Goal: Communication & Community: Answer question/provide support

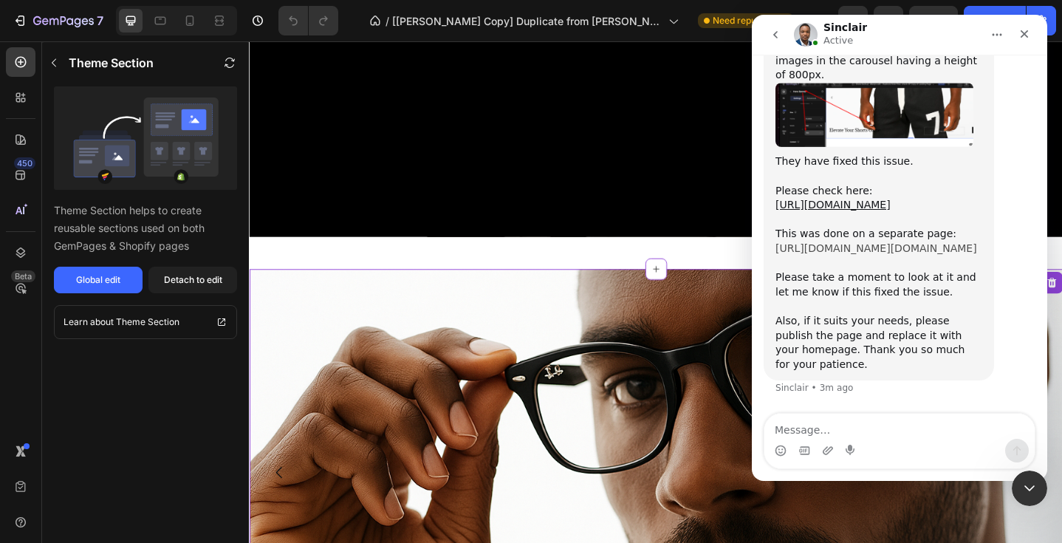
scroll to position [11991, 0]
click at [858, 202] on link "[URL][DOMAIN_NAME]" at bounding box center [832, 205] width 115 height 12
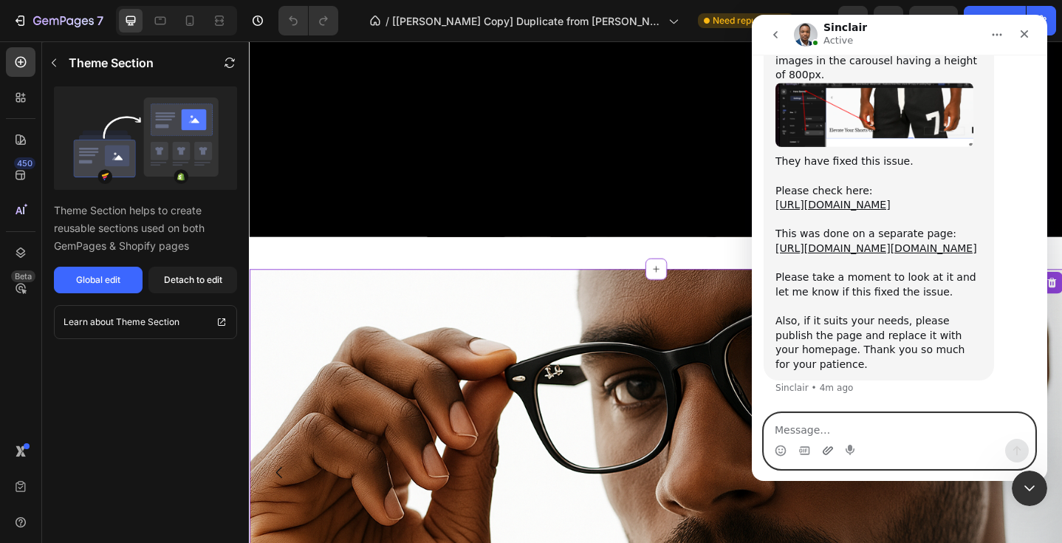
click at [829, 446] on icon "Upload attachment" at bounding box center [827, 450] width 10 height 8
click at [798, 430] on textarea "Message…" at bounding box center [899, 425] width 270 height 25
type textarea "no change when i hit that link?"
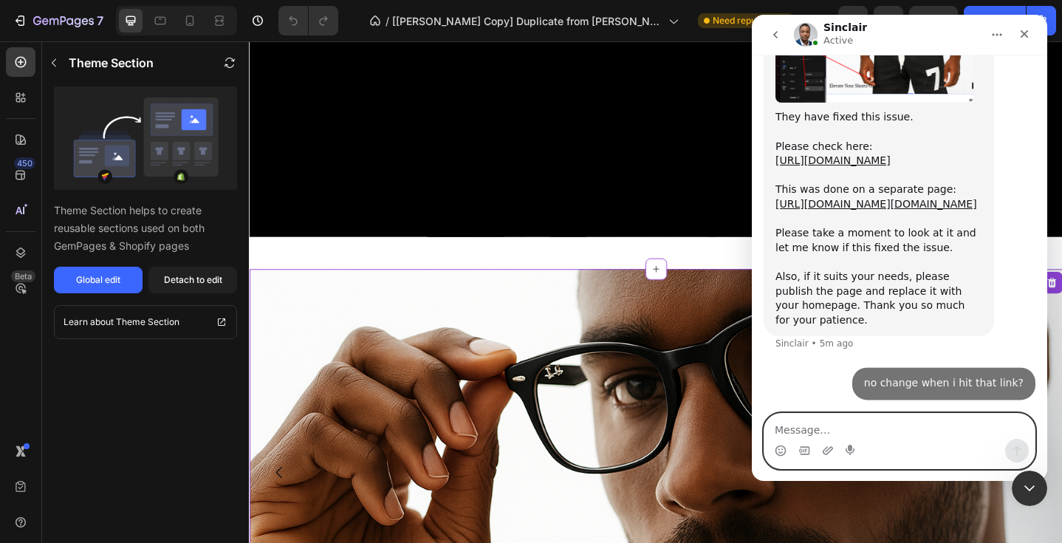
scroll to position [12097, 0]
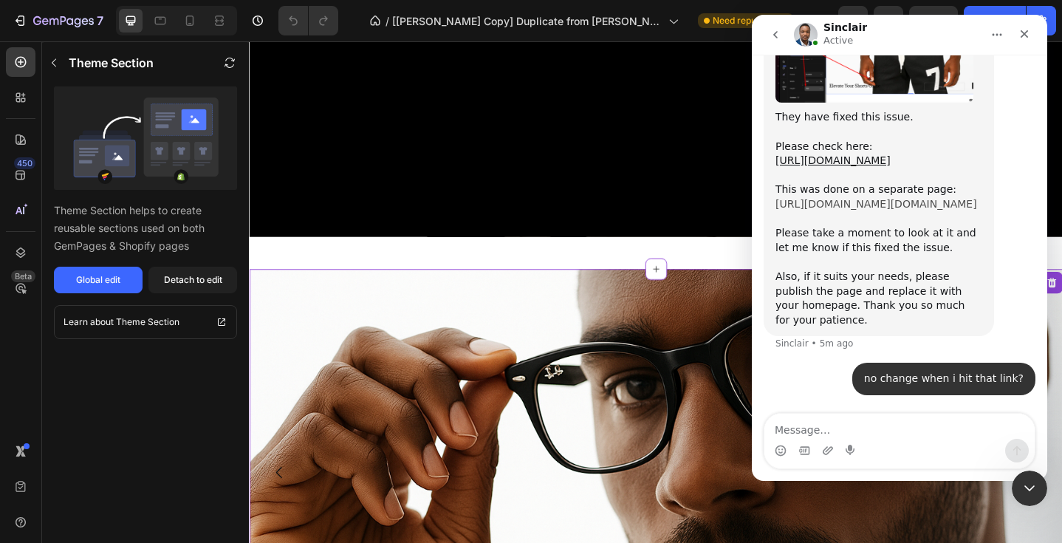
click at [856, 198] on link "[URL][DOMAIN_NAME][DOMAIN_NAME]" at bounding box center [876, 204] width 202 height 12
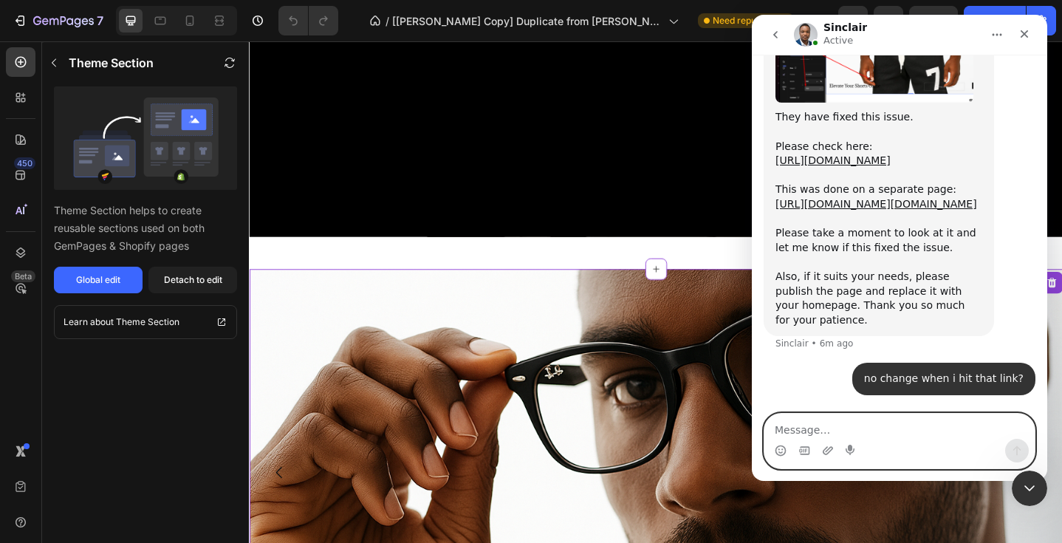
click at [792, 430] on textarea "Message…" at bounding box center [899, 425] width 270 height 25
click at [828, 450] on icon "Upload attachment" at bounding box center [828, 450] width 12 height 12
click at [797, 430] on textarea "Message…" at bounding box center [899, 425] width 270 height 25
click at [794, 427] on textarea "Message…" at bounding box center [899, 425] width 270 height 25
click at [803, 434] on textarea "still no product assigned to a" at bounding box center [899, 425] width 270 height 25
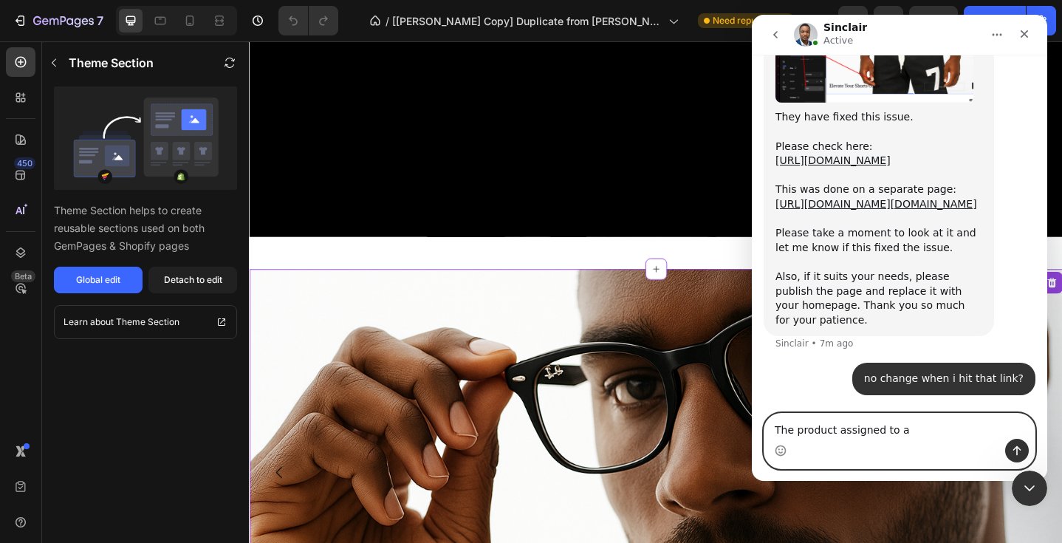
click at [837, 432] on textarea "The product assigned to a" at bounding box center [899, 425] width 270 height 25
click at [959, 427] on textarea "The products are stll not assigned to a" at bounding box center [899, 425] width 270 height 25
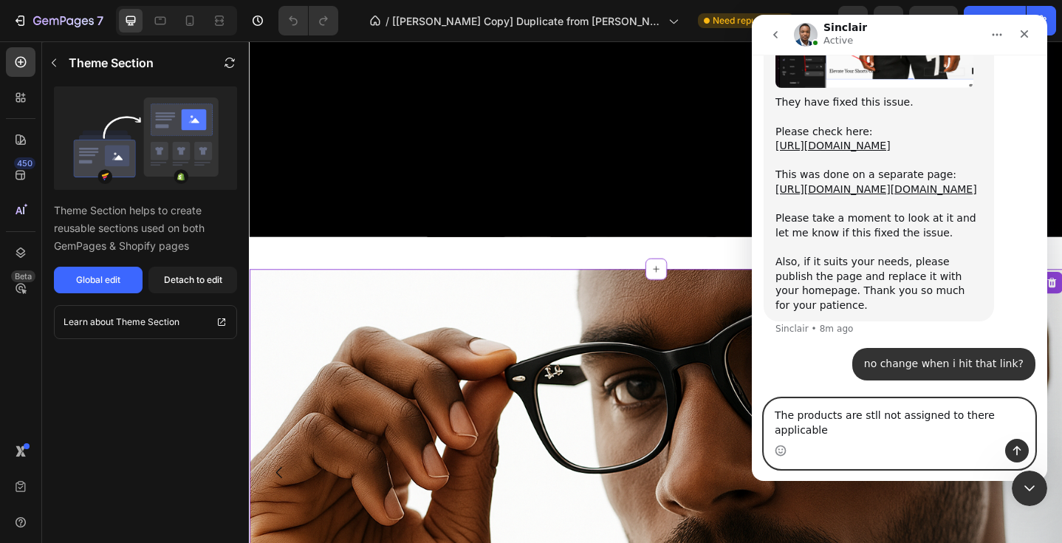
click at [873, 430] on textarea "The products are stll not assigned to there applicable" at bounding box center [899, 419] width 270 height 40
click at [828, 429] on textarea "The products are still not assigned to there applicable" at bounding box center [899, 419] width 270 height 40
click at [982, 422] on textarea "The products are still not assigned to there applicable" at bounding box center [899, 419] width 270 height 40
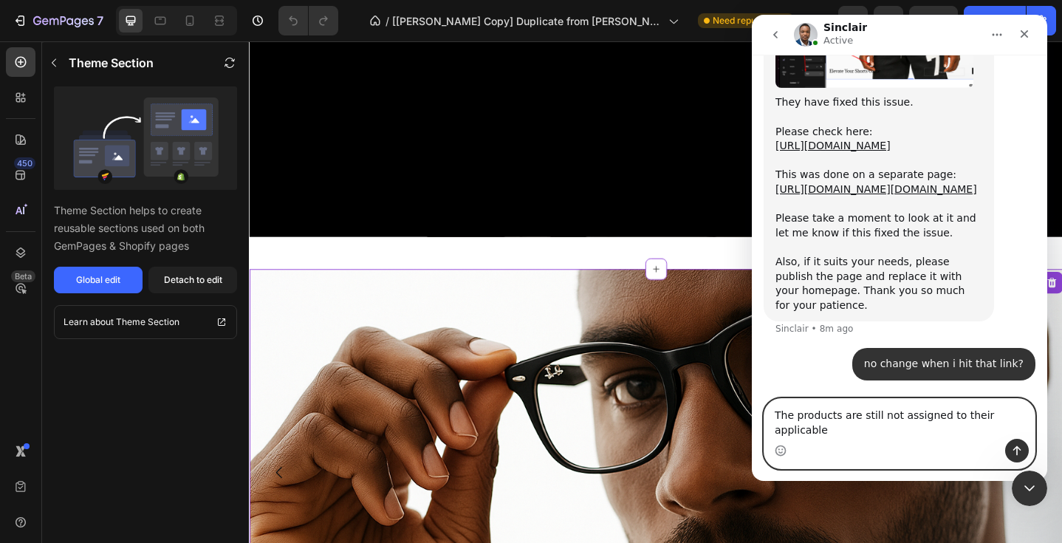
click at [1025, 428] on textarea "The products are still not assigned to their applicable" at bounding box center [899, 419] width 270 height 40
type textarea "The products are still not assigned to their applicable banners?"
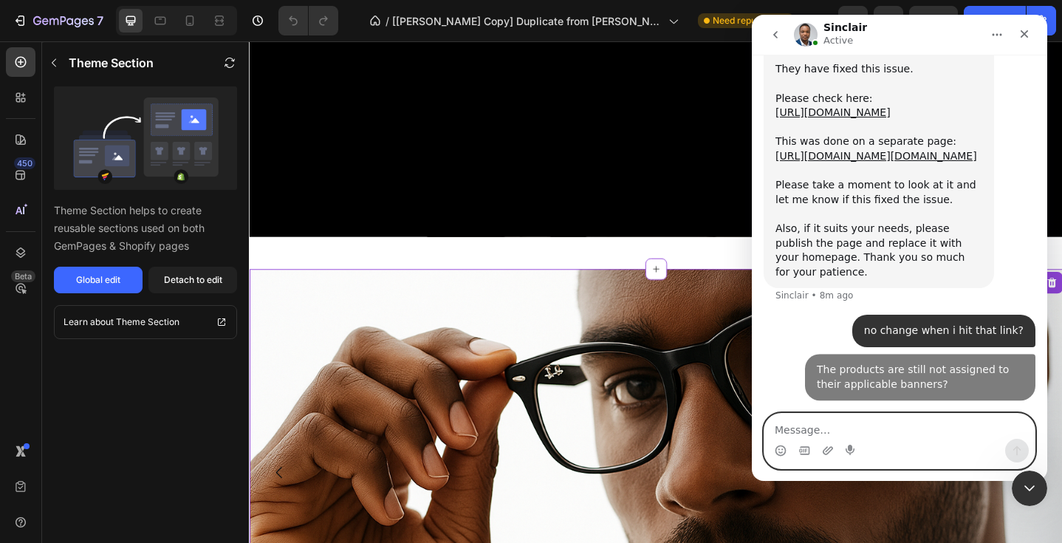
scroll to position [12145, 0]
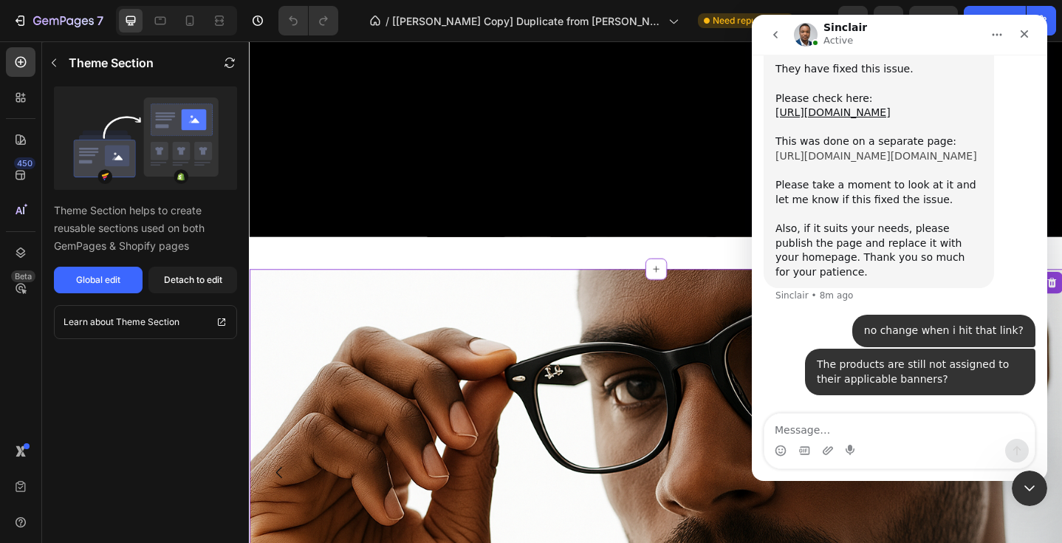
click at [880, 150] on link "[URL][DOMAIN_NAME][DOMAIN_NAME]" at bounding box center [876, 156] width 202 height 12
click at [831, 162] on div "They have fixed this issue. Please check here: http://lomair.myshopify.com/a/ge…" at bounding box center [878, 170] width 207 height 217
click at [845, 150] on link "[URL][DOMAIN_NAME][DOMAIN_NAME]" at bounding box center [876, 156] width 202 height 12
click at [833, 118] on link "[URL][DOMAIN_NAME]" at bounding box center [832, 112] width 115 height 12
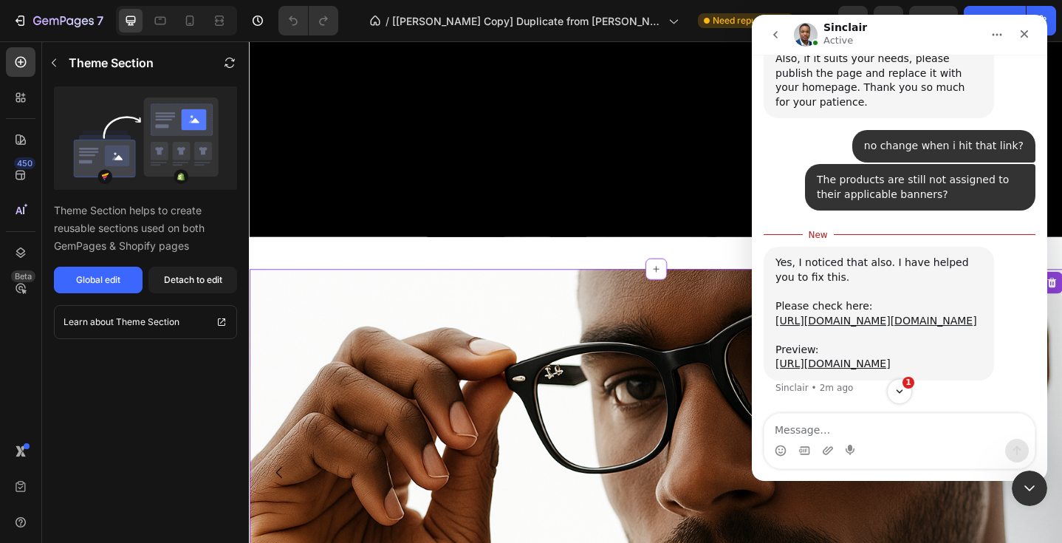
click at [897, 389] on icon "Scroll to bottom" at bounding box center [899, 391] width 12 height 12
click at [805, 357] on link "[URL][DOMAIN_NAME]" at bounding box center [832, 363] width 115 height 12
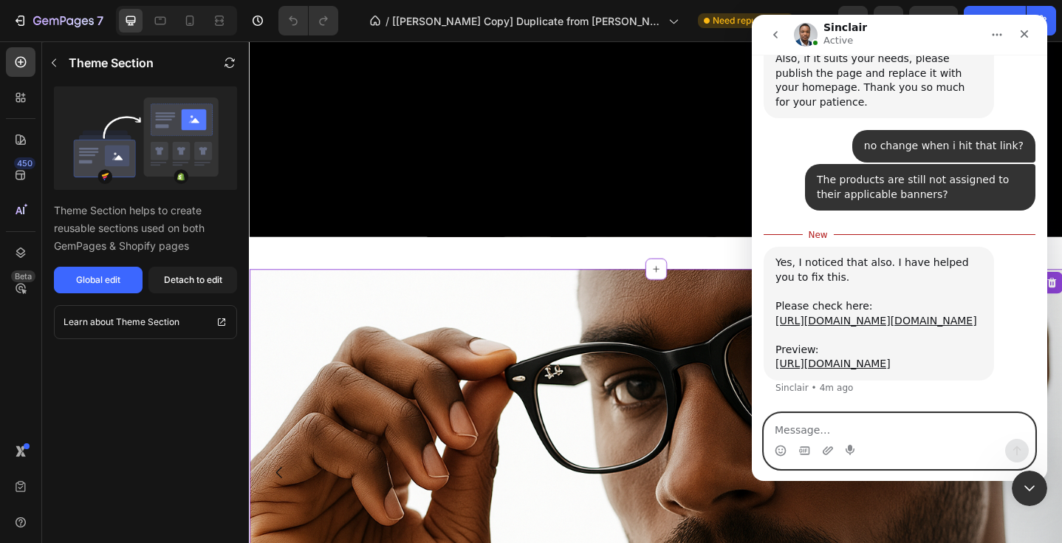
click at [797, 430] on textarea "Message…" at bounding box center [899, 425] width 270 height 25
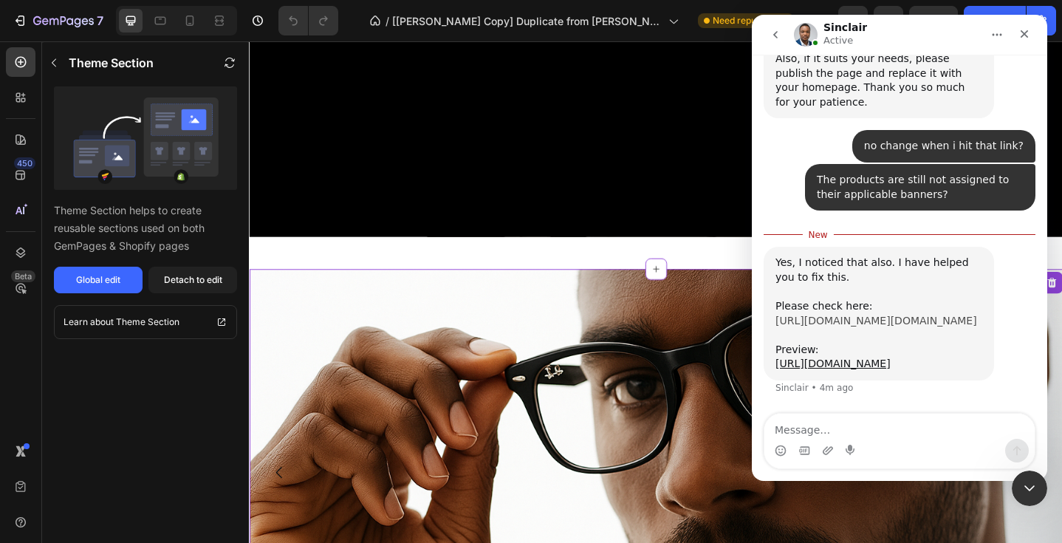
click at [813, 315] on link "[URL][DOMAIN_NAME][DOMAIN_NAME]" at bounding box center [876, 321] width 202 height 12
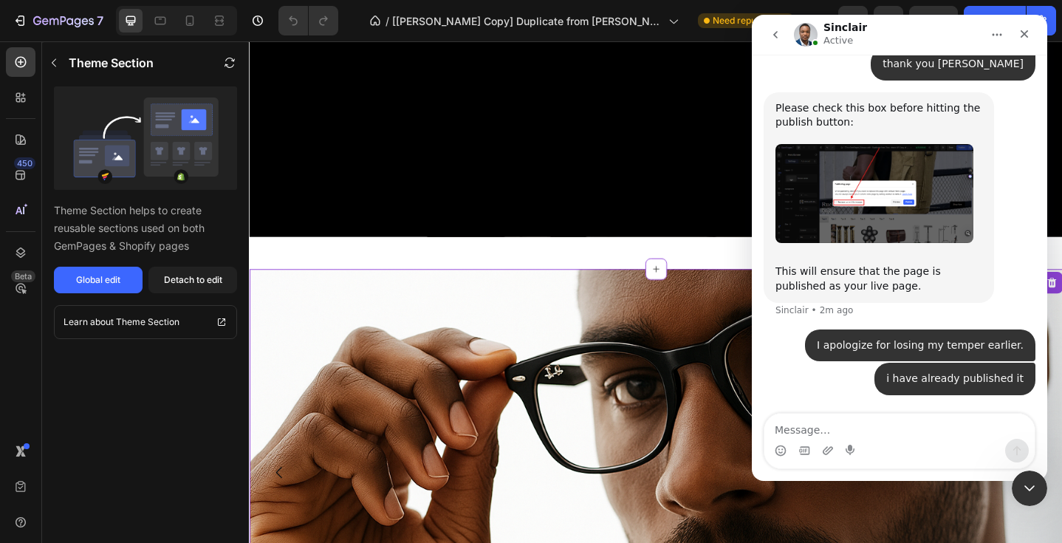
scroll to position [12769, 0]
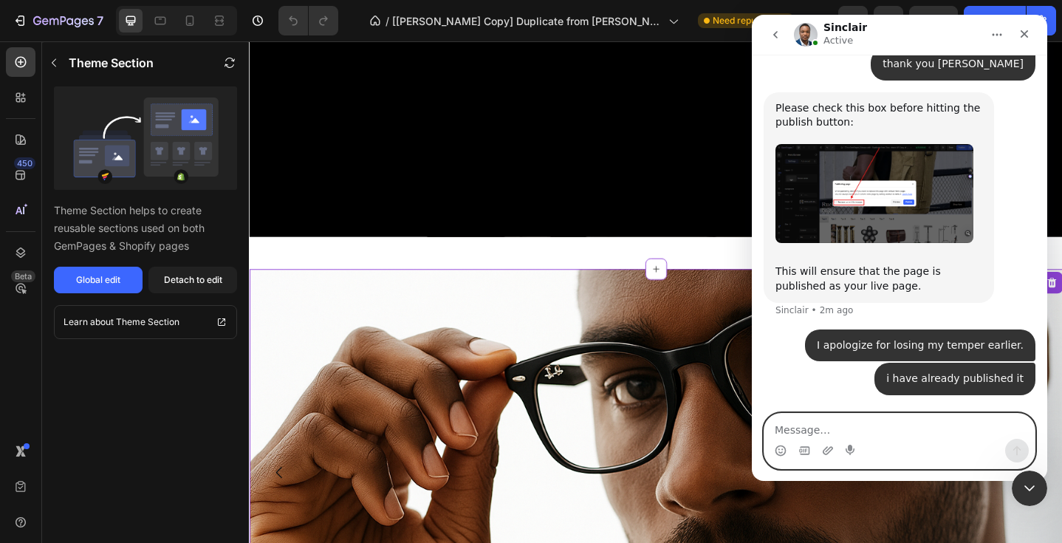
click at [792, 433] on textarea "Message…" at bounding box center [899, 425] width 270 height 25
type textarea "Do you offer bundle pages?"
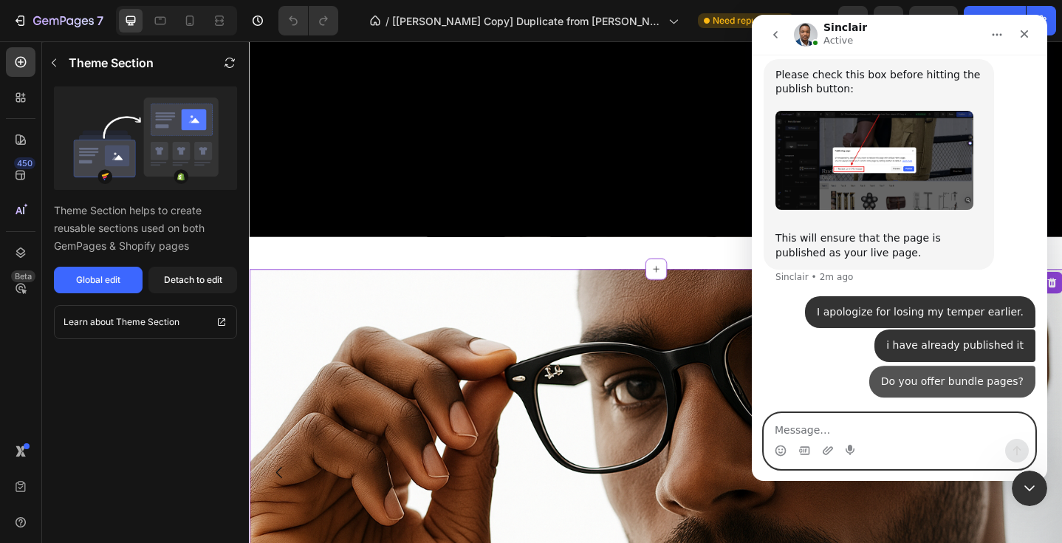
scroll to position [12803, 0]
click at [783, 429] on textarea "Message…" at bounding box center [899, 425] width 270 height 25
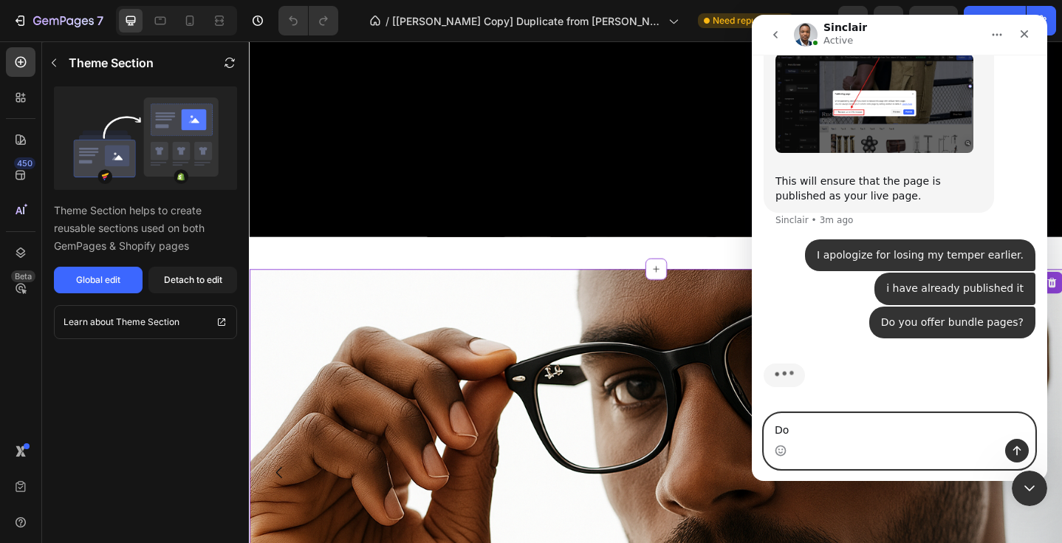
scroll to position [12860, 0]
type textarea "D"
click at [787, 425] on textarea "Message…" at bounding box center [899, 425] width 270 height 25
type textarea "and reviews social proof"
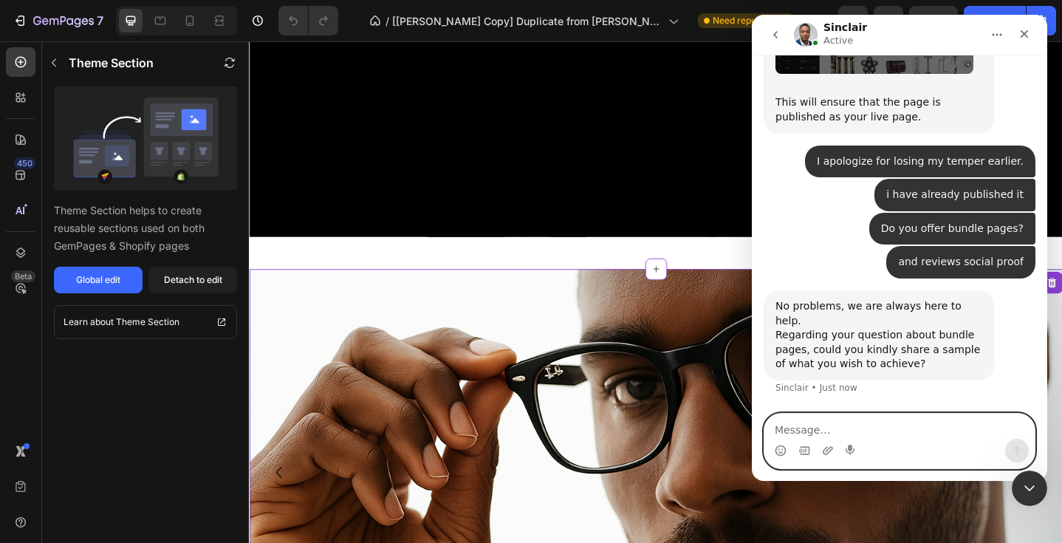
scroll to position [12924, 0]
click at [783, 427] on textarea "Message…" at bounding box center [899, 425] width 270 height 25
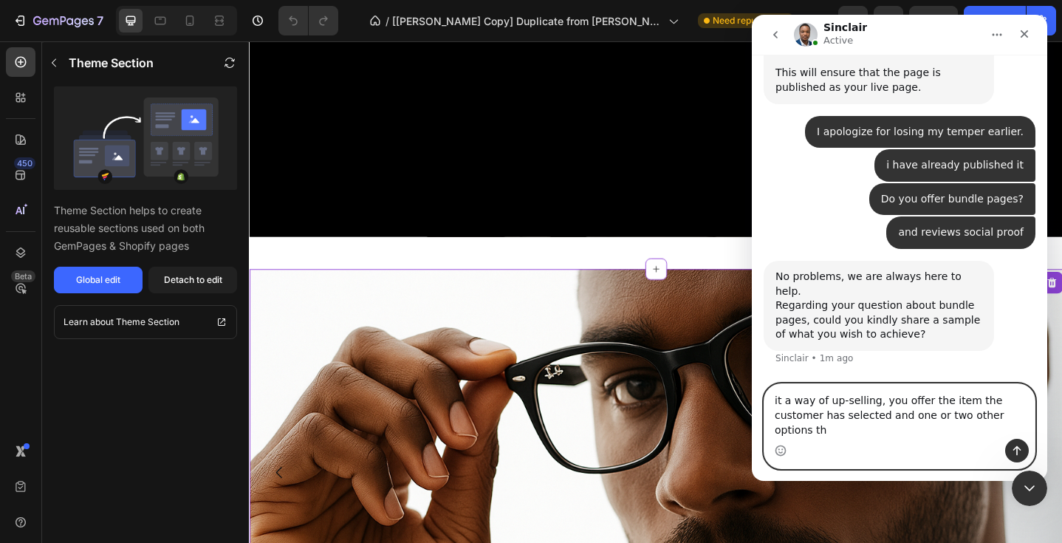
scroll to position [12953, 0]
click at [853, 430] on textarea "it a way of up-selling, you offer the item the customer has selected and one or…" at bounding box center [899, 411] width 270 height 55
click at [944, 431] on textarea "it a way of up-selling, you offer the item the customer has selected and one or…" at bounding box center [899, 411] width 270 height 55
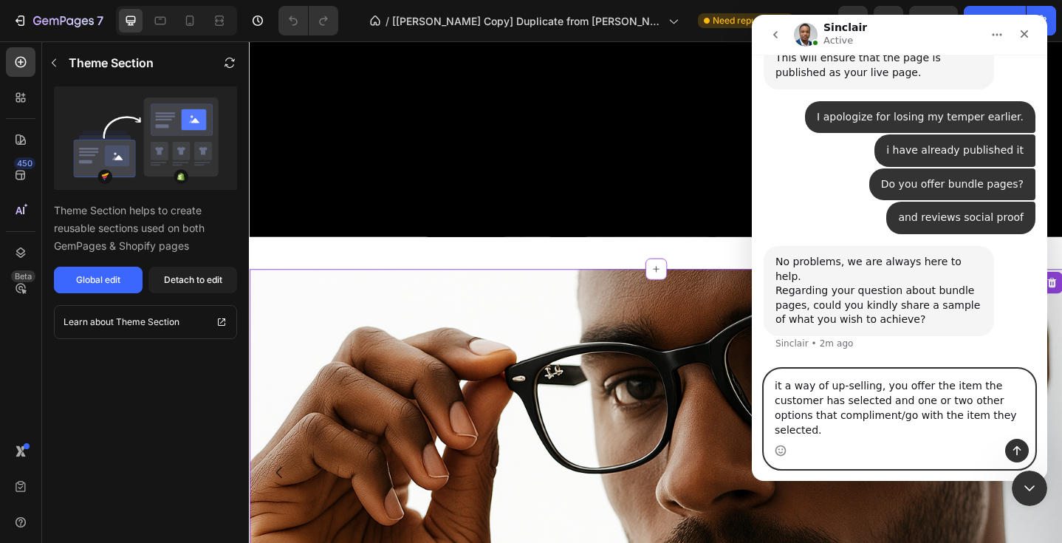
click at [781, 402] on textarea "it a way of up-selling, you offer the item the customer has selected and one or…" at bounding box center [899, 403] width 270 height 69
click at [902, 416] on textarea "its a way of up-selling, you offer the item the customer has selected and one o…" at bounding box center [899, 403] width 270 height 69
click at [888, 430] on textarea "its a way of up-selling, you offer the item the customer has selected plus one …" at bounding box center [899, 403] width 270 height 69
type textarea "its a way of up-selling, you offer the item the customer has selected plus one …"
click at [1020, 441] on button "Send a message…" at bounding box center [1017, 451] width 24 height 24
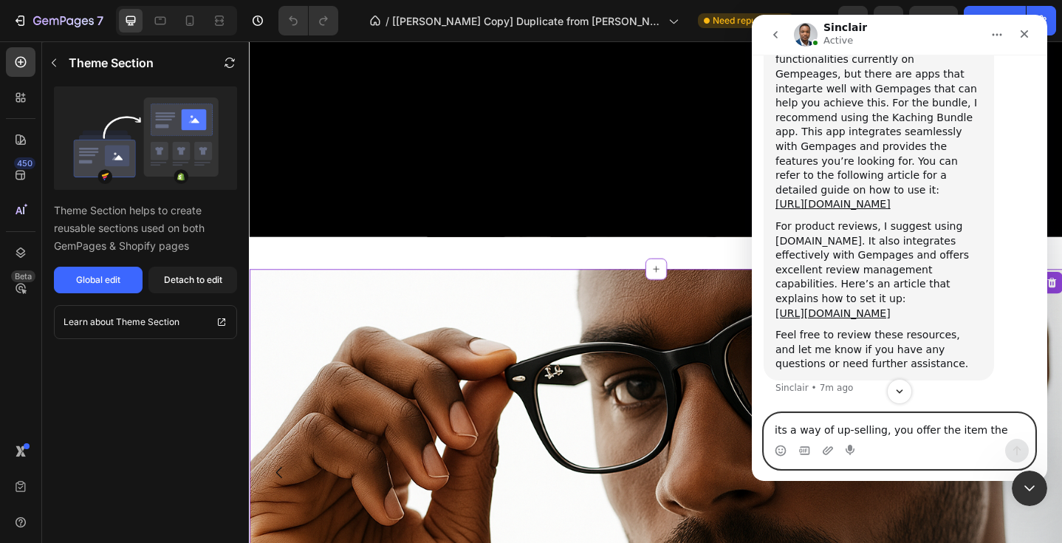
scroll to position [13096, 0]
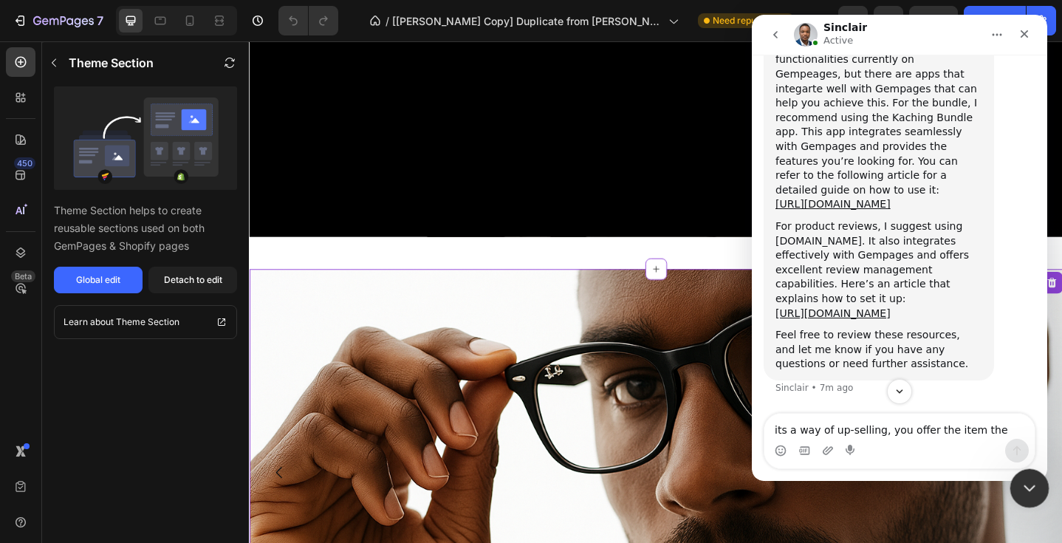
click at [1026, 481] on icon "Close Intercom Messenger" at bounding box center [1027, 486] width 18 height 18
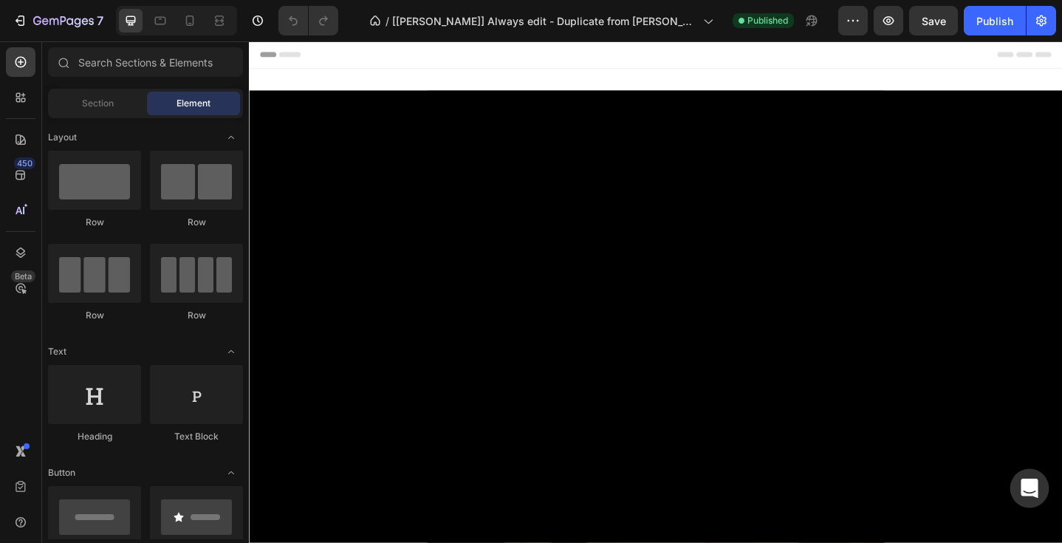
click at [1034, 481] on icon "Open Intercom Messenger" at bounding box center [1028, 487] width 17 height 19
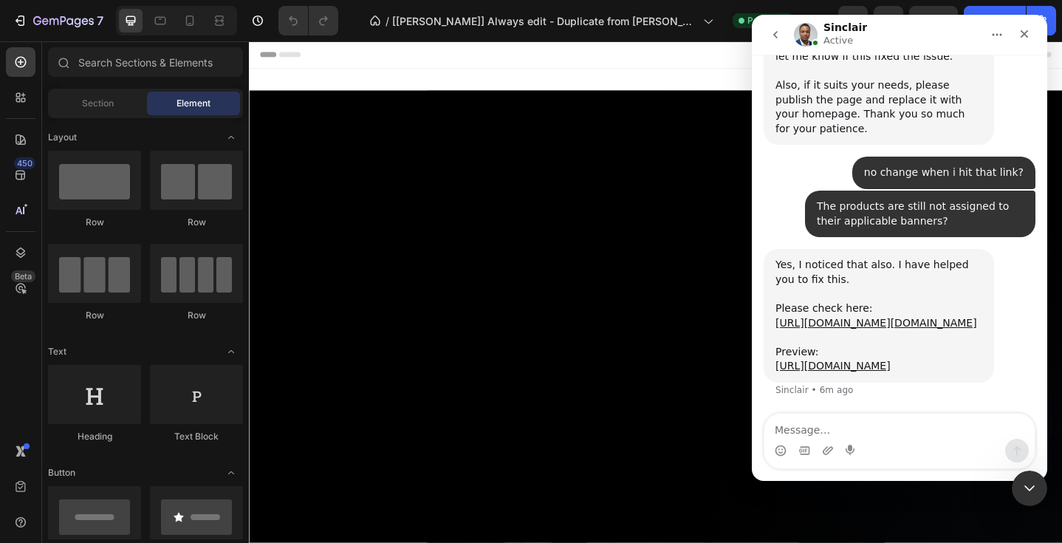
scroll to position [12377, 0]
click at [791, 425] on textarea "Message…" at bounding box center [899, 425] width 270 height 25
type textarea "Ok, so if i hit publish it should go live now, right?"
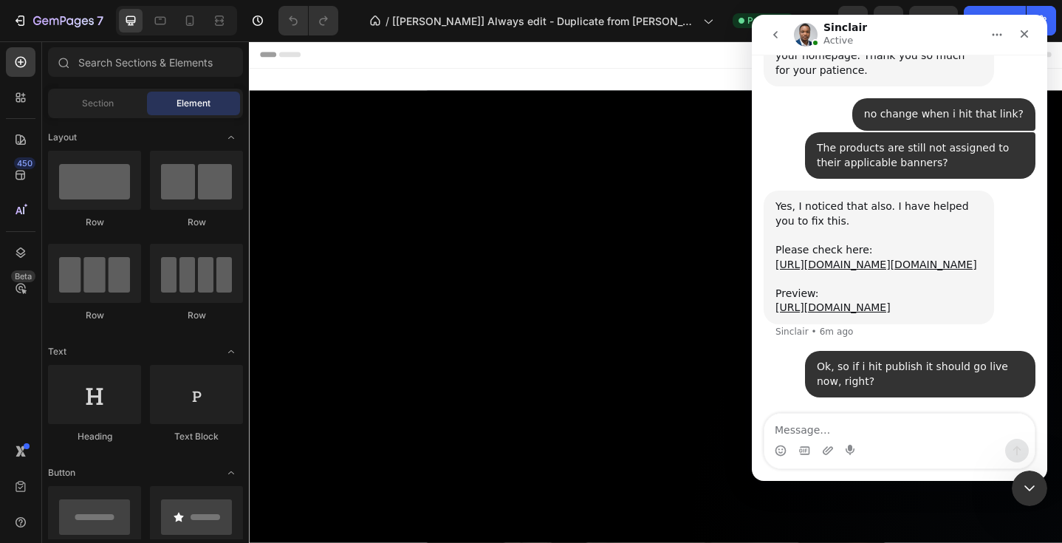
scroll to position [12435, 0]
click at [1034, 478] on icon "Close Intercom Messenger" at bounding box center [1027, 486] width 18 height 18
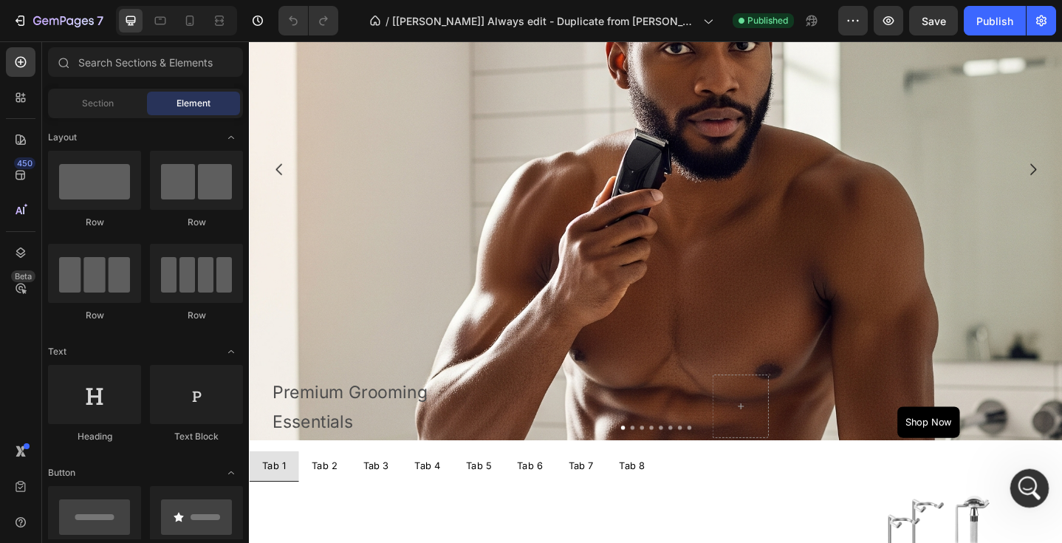
scroll to position [738, 0]
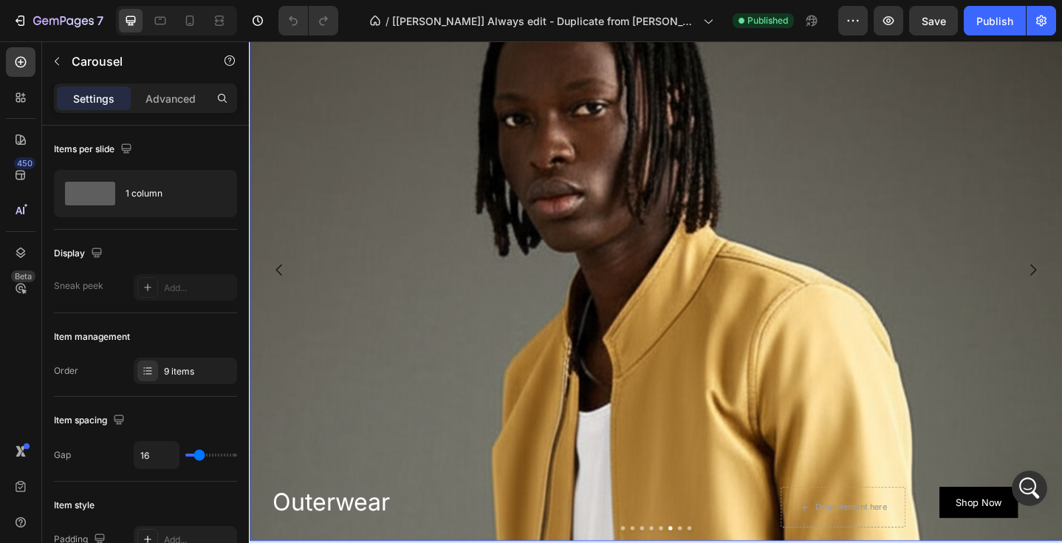
scroll to position [631, 0]
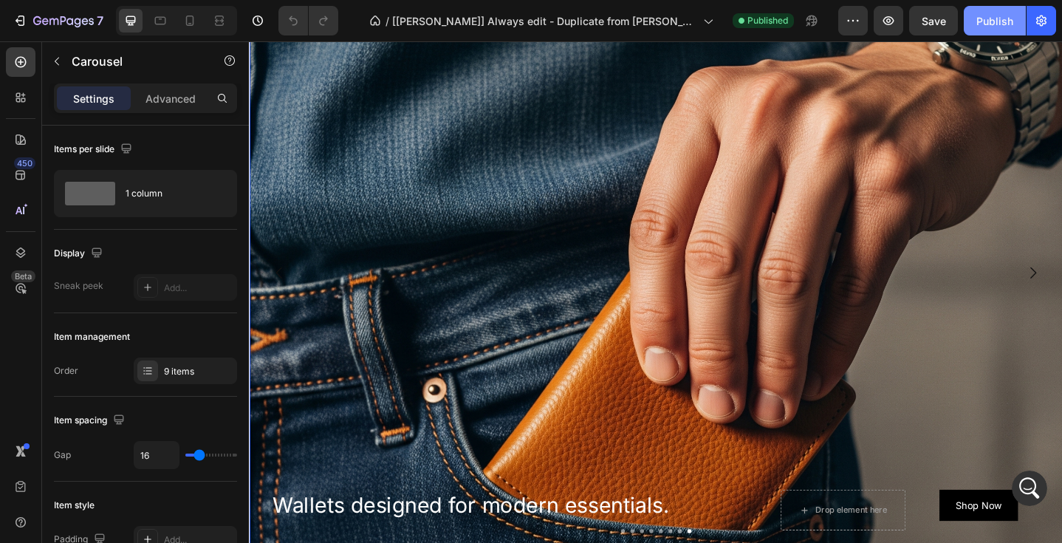
click at [1005, 20] on div "Publish" at bounding box center [994, 21] width 37 height 16
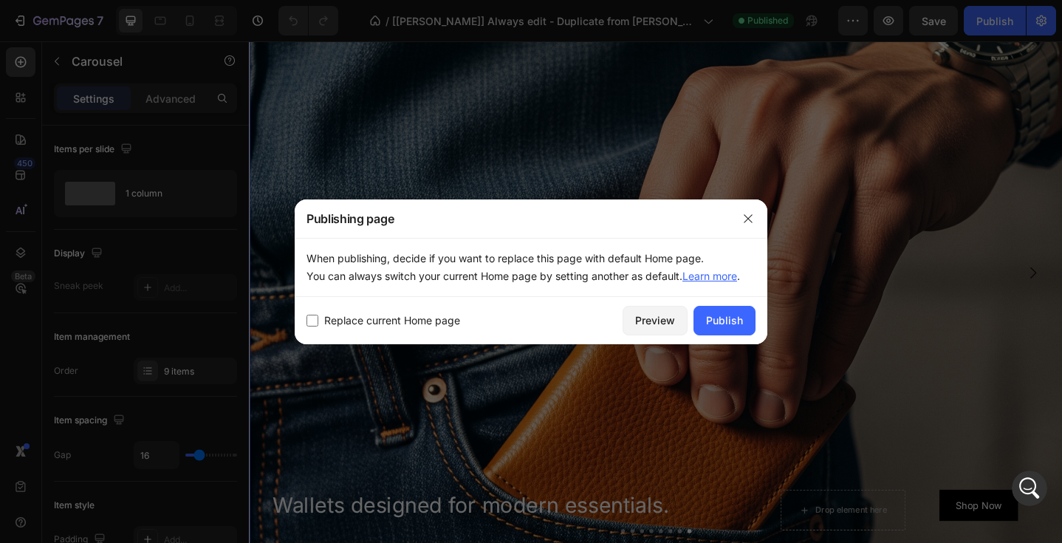
click at [312, 320] on input "checkbox" at bounding box center [312, 321] width 12 height 12
checkbox input "true"
click at [719, 315] on div "Publish" at bounding box center [724, 320] width 37 height 16
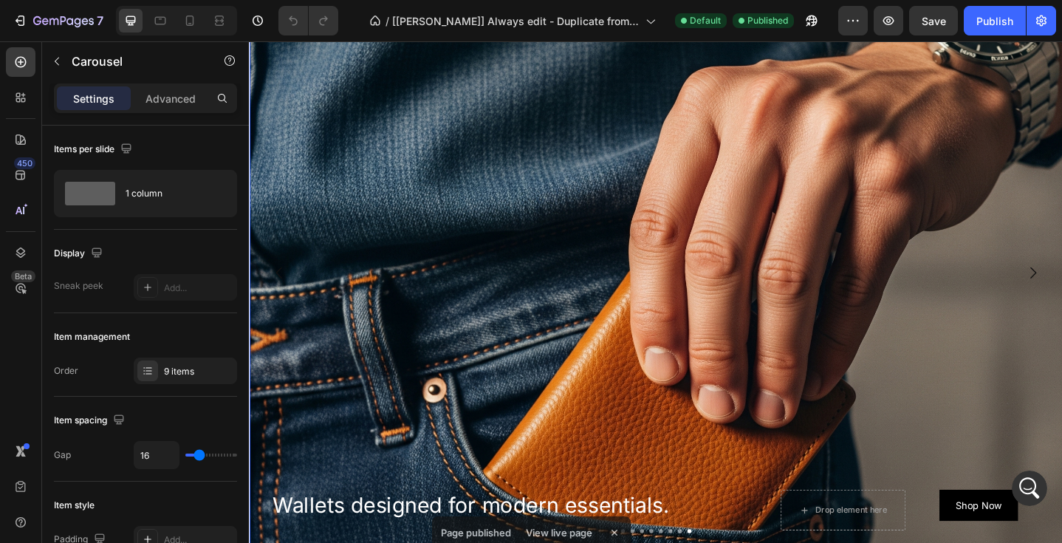
click at [552, 512] on div "Page published View live page" at bounding box center [531, 511] width 199 height 38
click at [261, 281] on button "Carousel Back Arrow" at bounding box center [281, 293] width 41 height 41
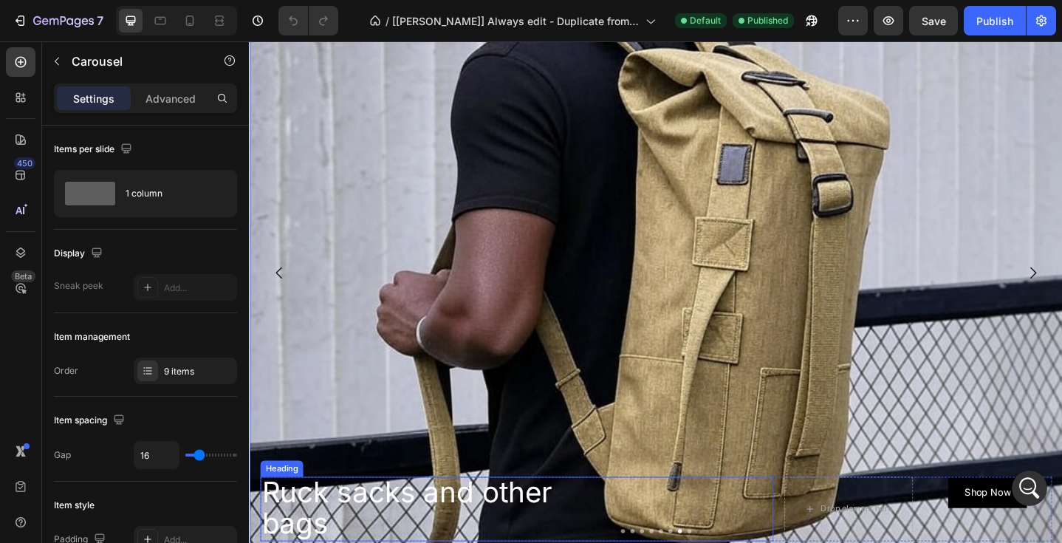
click at [579, 537] on h2 "Ruck sacks and other bags" at bounding box center [428, 551] width 335 height 70
click at [265, 529] on span "Ruck sacks and other bags" at bounding box center [420, 550] width 317 height 72
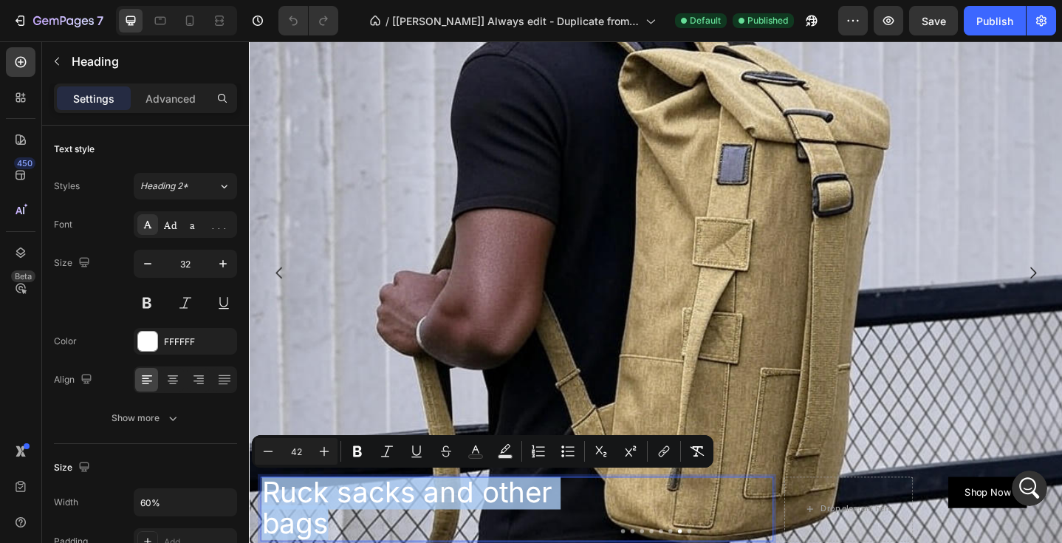
drag, startPoint x: 265, startPoint y: 529, endPoint x: 351, endPoint y: 567, distance: 93.9
click at [351, 542] on p "Ruck sacks and other bags" at bounding box center [428, 551] width 332 height 67
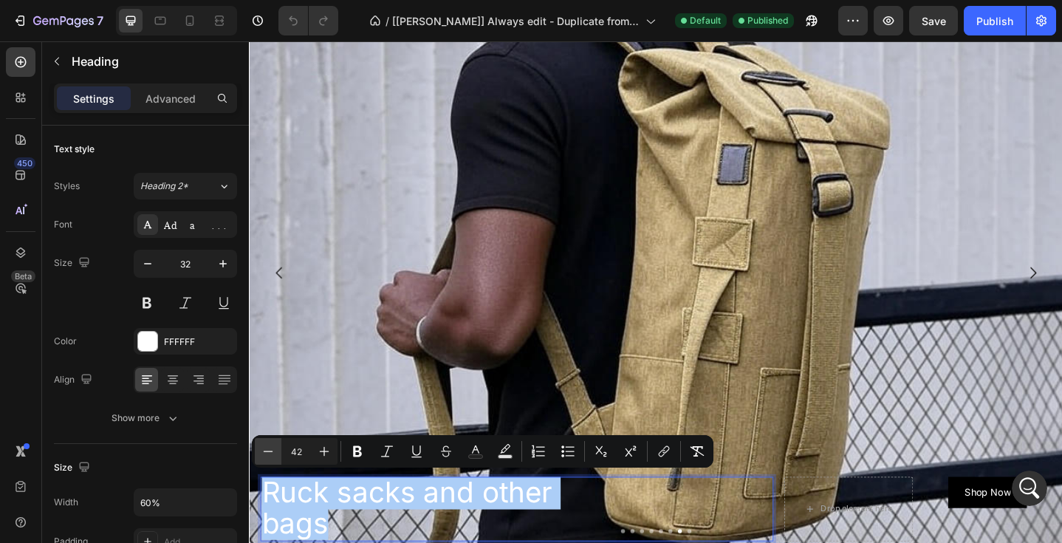
click at [267, 450] on icon "Editor contextual toolbar" at bounding box center [268, 451] width 15 height 15
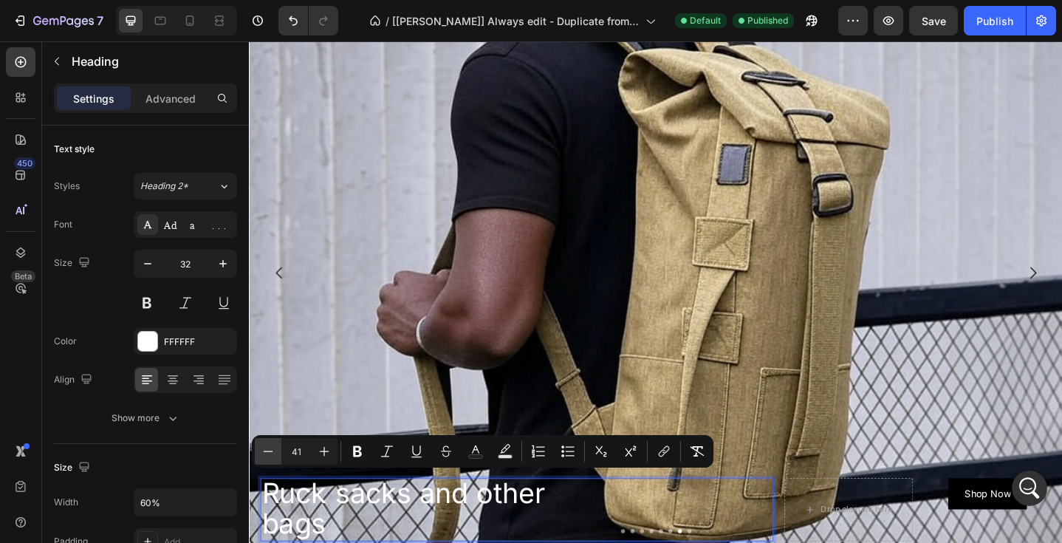
click at [267, 450] on icon "Editor contextual toolbar" at bounding box center [268, 451] width 15 height 15
type input "38"
click at [504, 542] on p "Ruck sacks and other bags" at bounding box center [428, 553] width 332 height 64
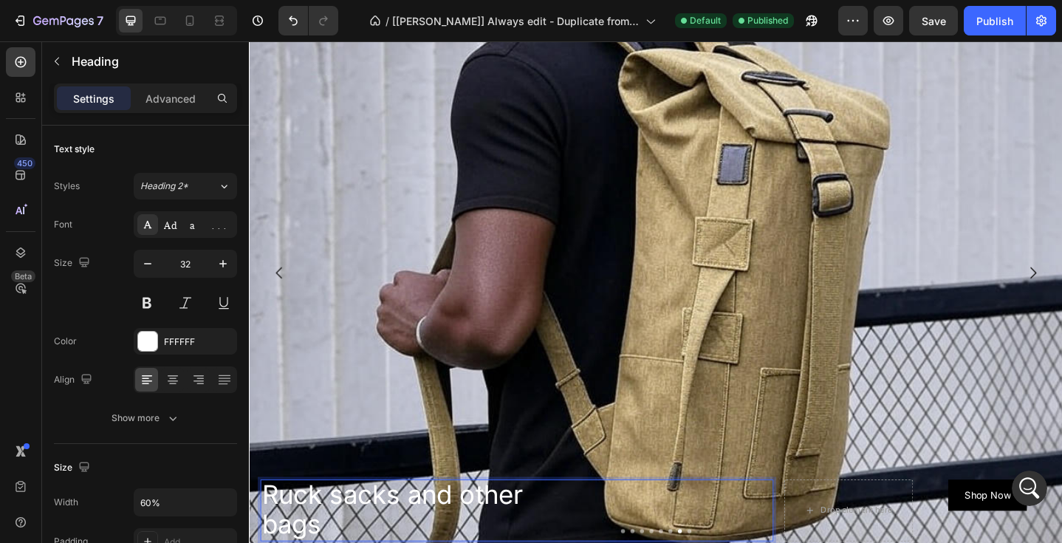
click at [267, 542] on span "Ruck sacks and other bags" at bounding box center [404, 551] width 284 height 66
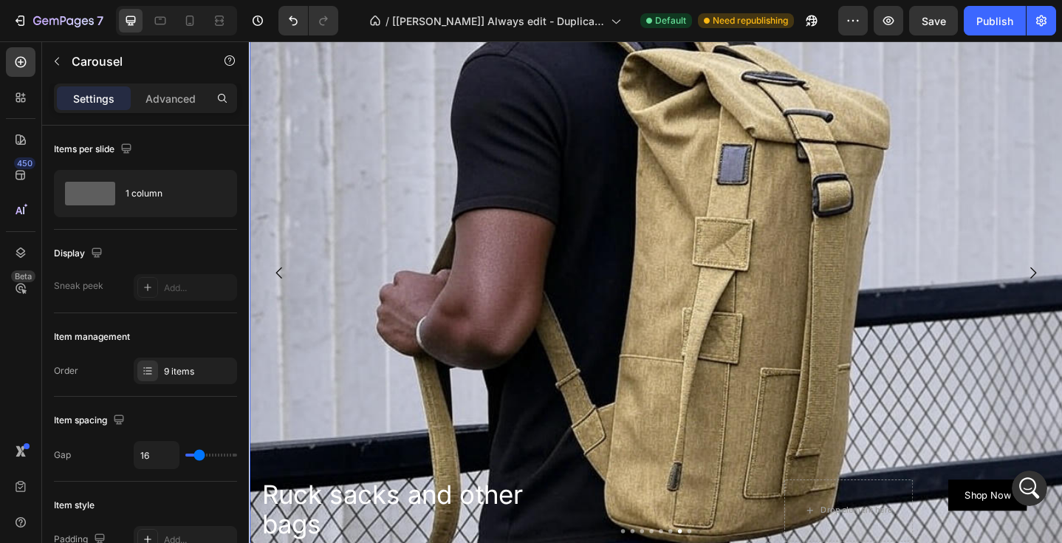
click at [320, 542] on span "Ruck sacks and other bags" at bounding box center [404, 551] width 284 height 66
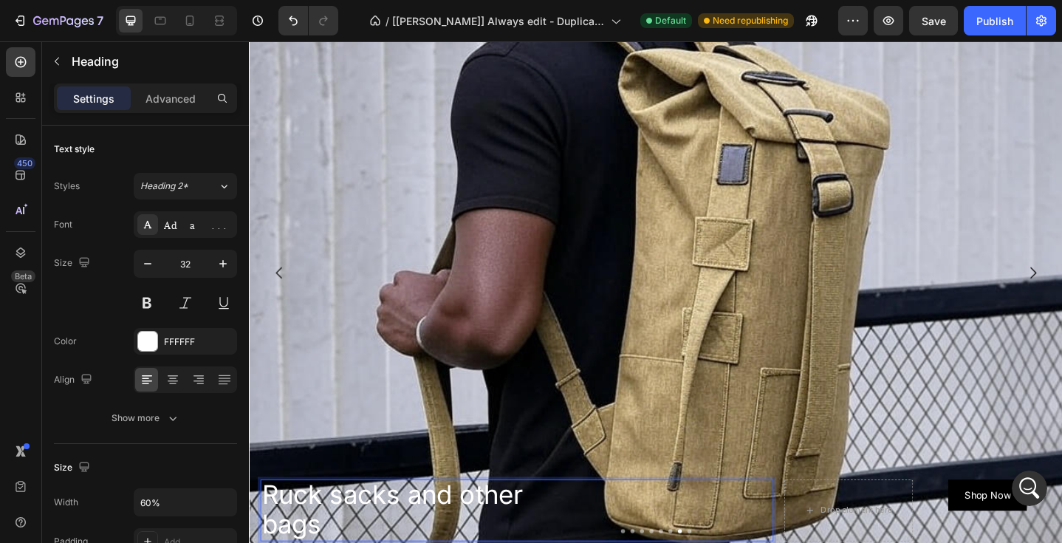
click at [320, 542] on span "Ruck sacks and other bags" at bounding box center [404, 551] width 284 height 66
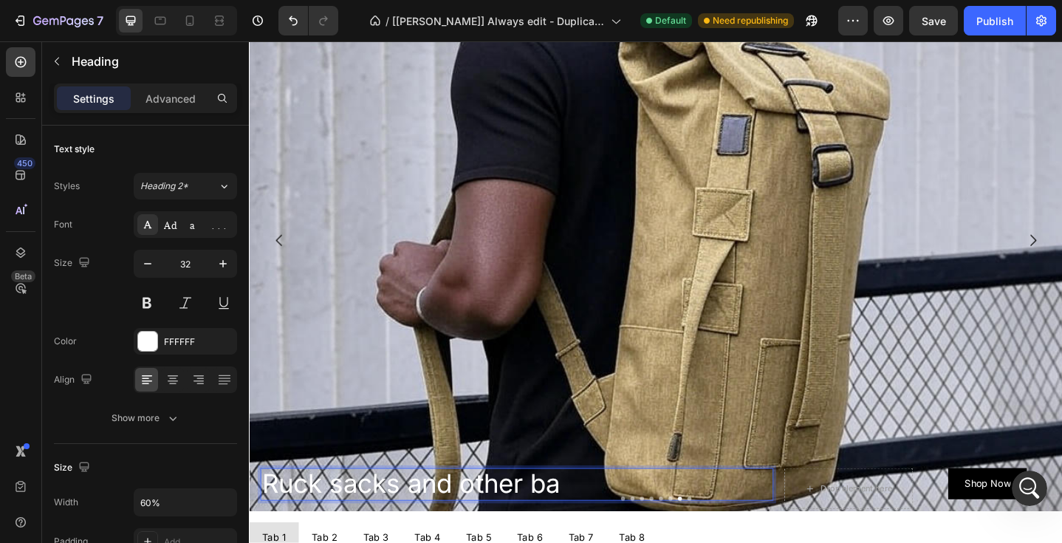
scroll to position [0, 0]
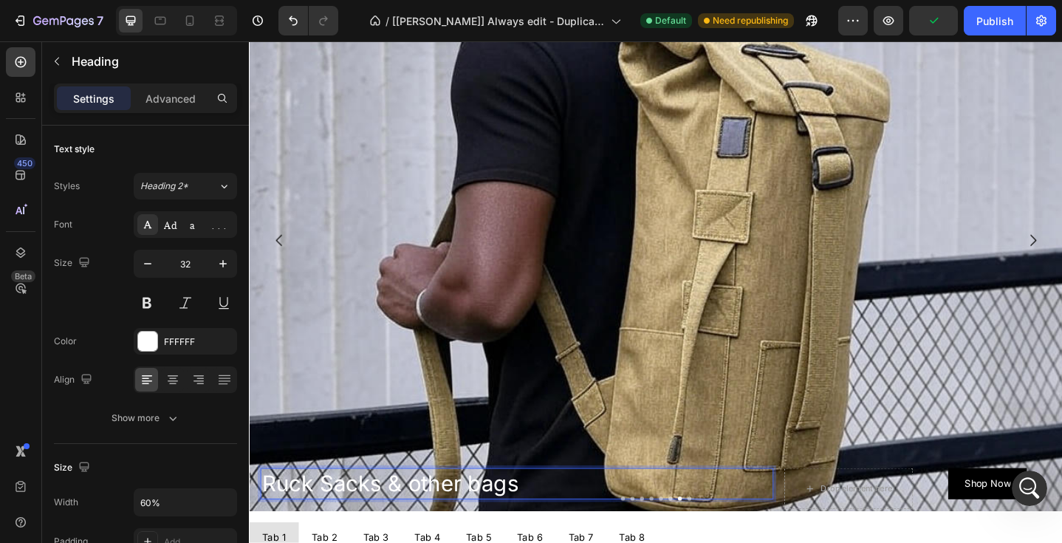
click at [555, 525] on p "Ruck Sacks & other bags" at bounding box center [428, 523] width 332 height 31
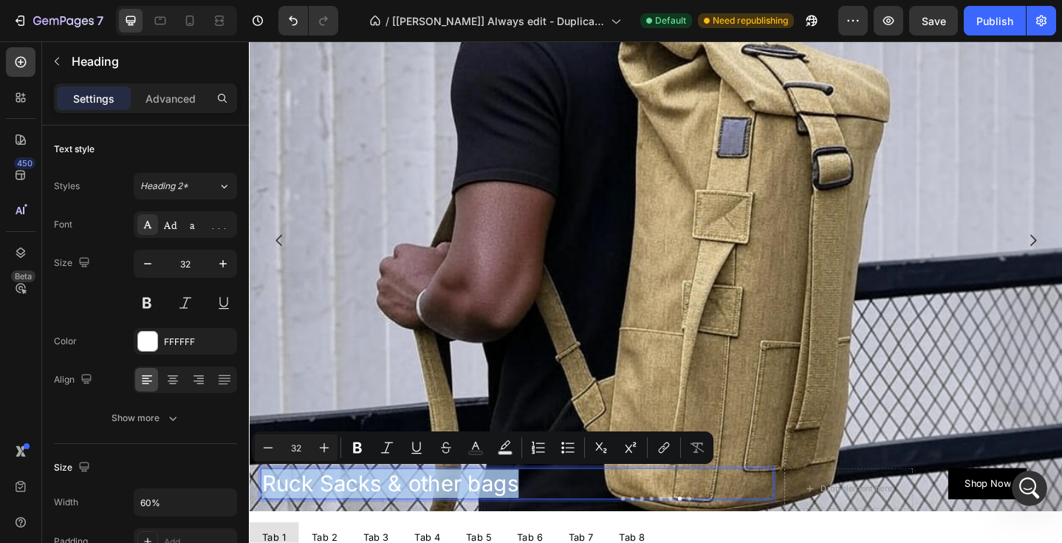
drag, startPoint x: 555, startPoint y: 525, endPoint x: 328, endPoint y: 506, distance: 228.2
click at [328, 506] on h2 "Ruck Sacks & other bags" at bounding box center [428, 523] width 335 height 34
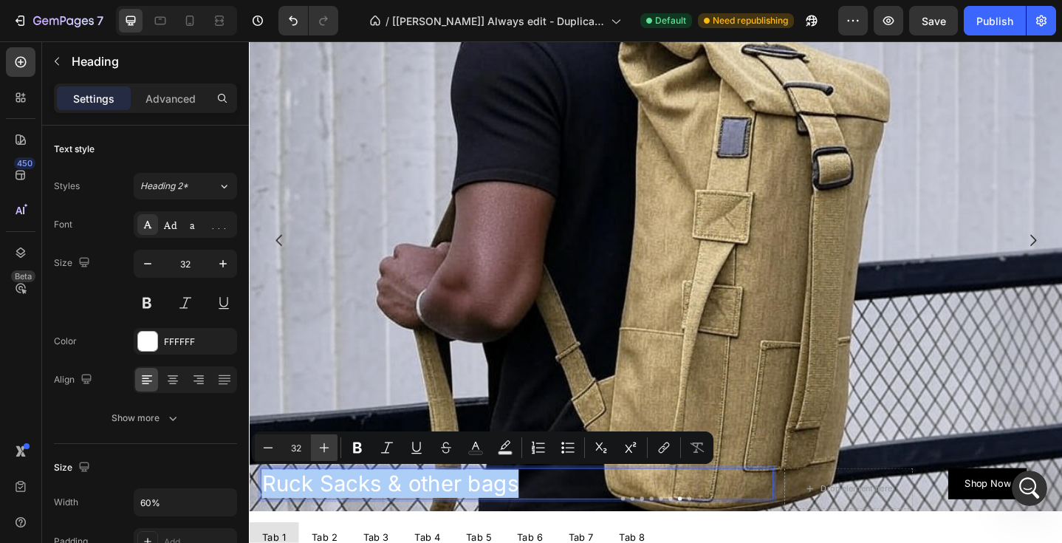
click at [325, 444] on icon "Editor contextual toolbar" at bounding box center [324, 447] width 15 height 15
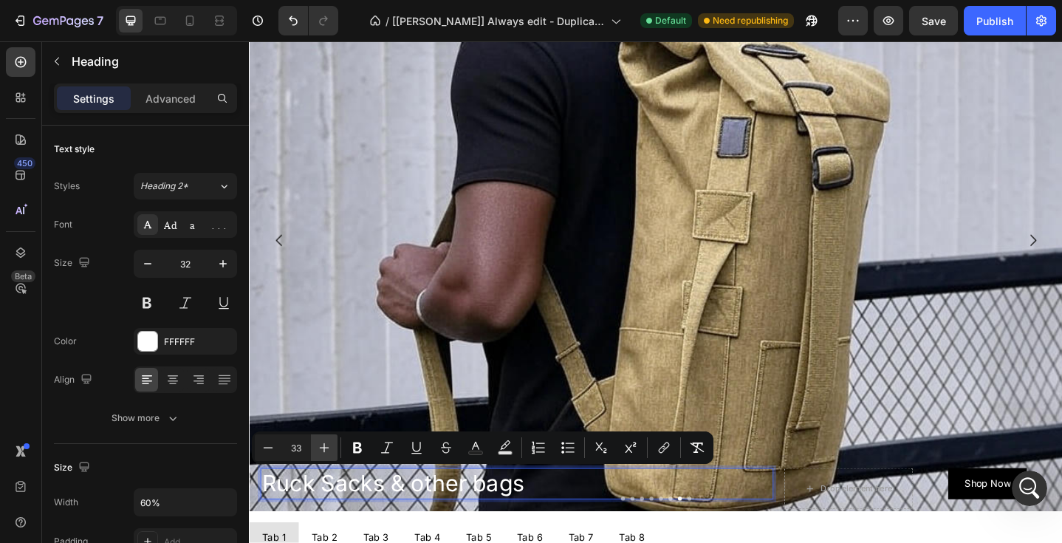
click at [325, 444] on icon "Editor contextual toolbar" at bounding box center [324, 447] width 15 height 15
type input "37"
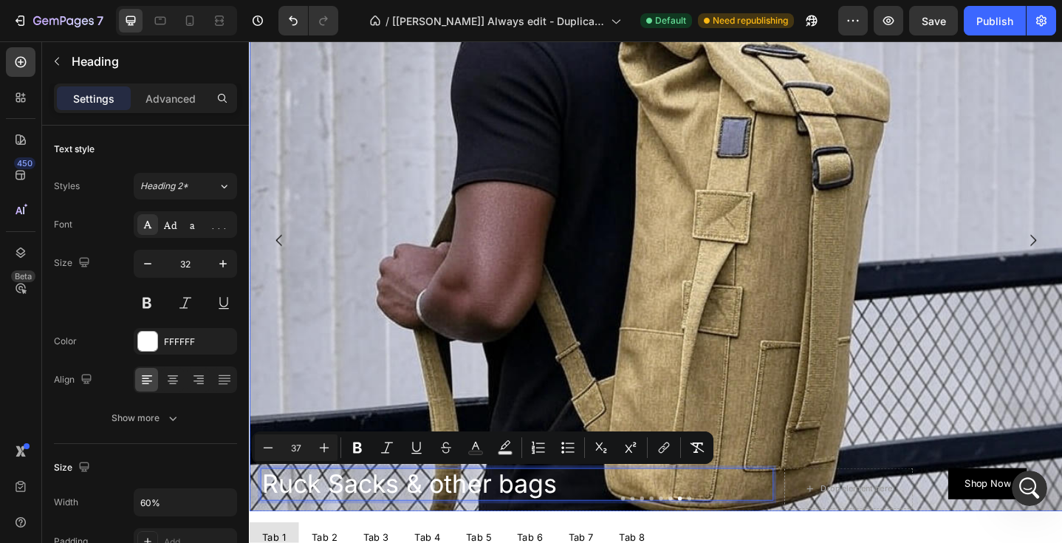
click at [354, 300] on div "Background Image" at bounding box center [692, 396] width 886 height 886
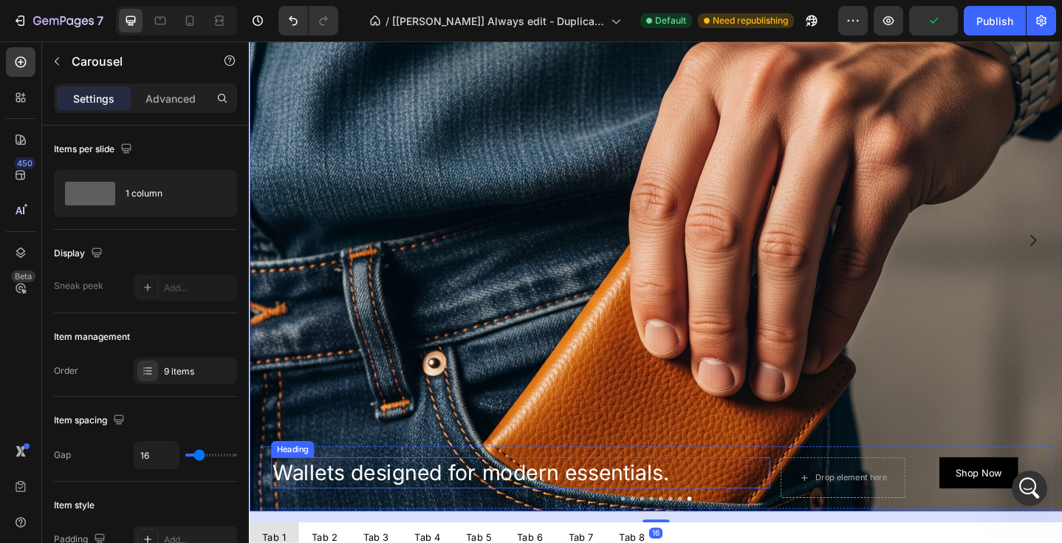
click at [687, 513] on span "Wallets designed for modern essentials." at bounding box center [490, 511] width 432 height 27
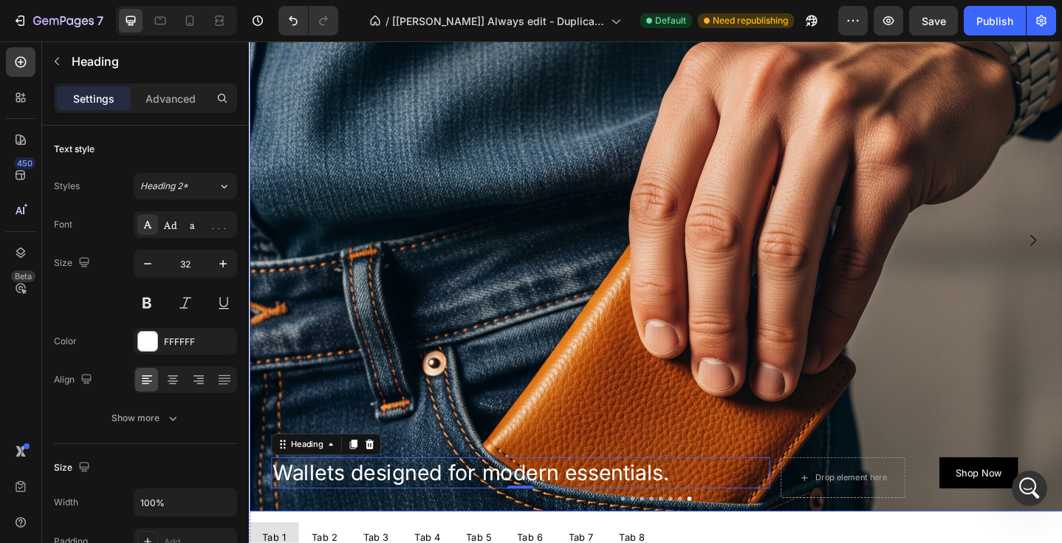
click at [269, 265] on button "Carousel Back Arrow" at bounding box center [281, 258] width 41 height 41
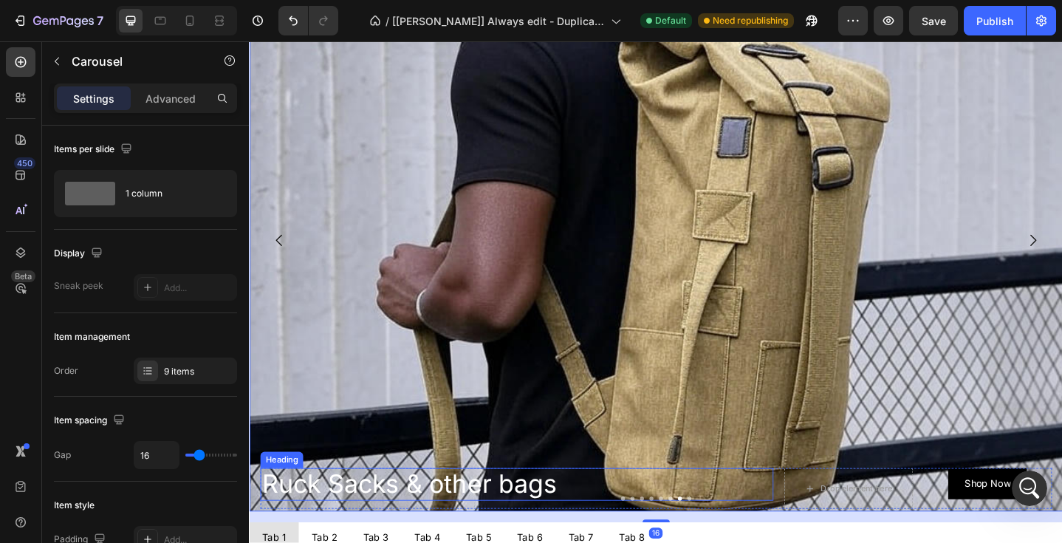
click at [347, 521] on span "Ruck Sacks & other bags" at bounding box center [423, 522] width 322 height 33
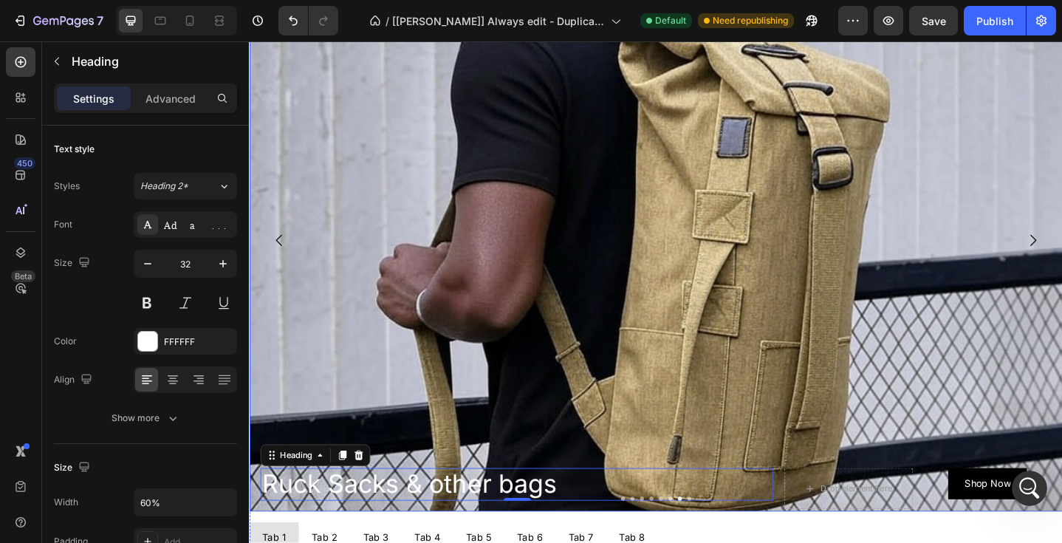
click at [284, 258] on icon "Carousel Back Arrow" at bounding box center [281, 259] width 18 height 18
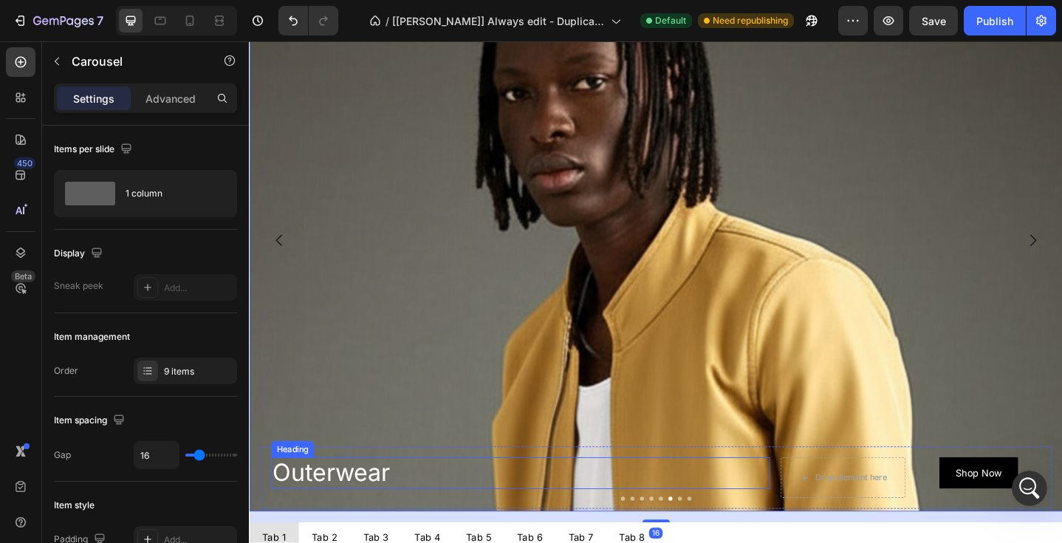
click at [323, 506] on span "Outerwear" at bounding box center [338, 510] width 128 height 31
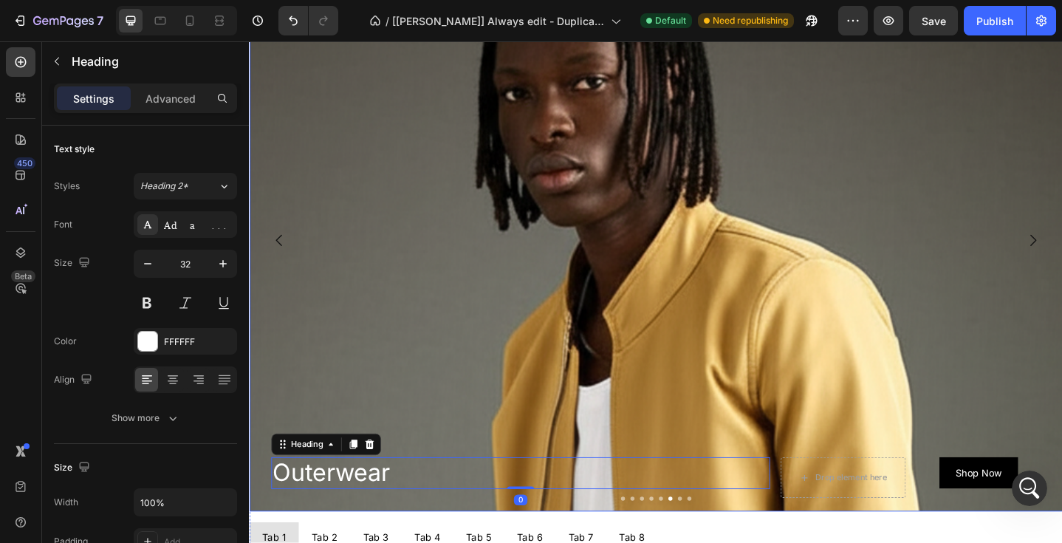
click at [288, 255] on icon "Carousel Back Arrow" at bounding box center [281, 259] width 18 height 18
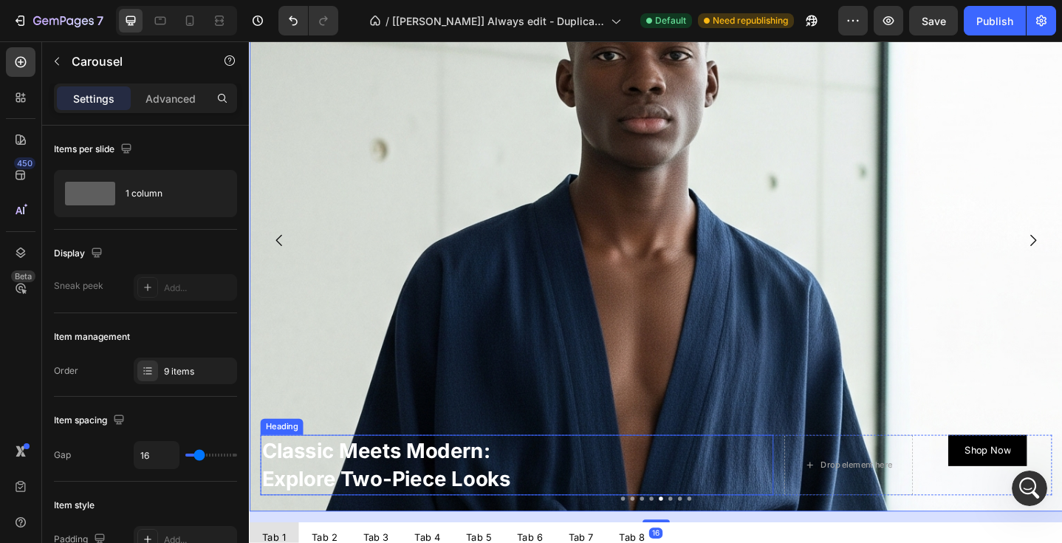
click at [389, 498] on span "Classic Meets Modern:" at bounding box center [386, 487] width 249 height 27
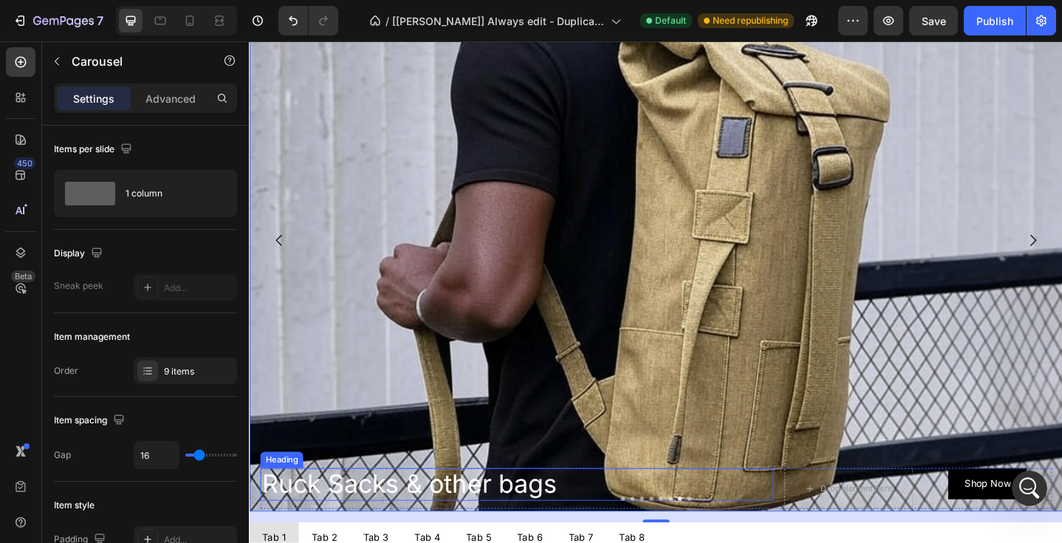
scroll to position [12492, 0]
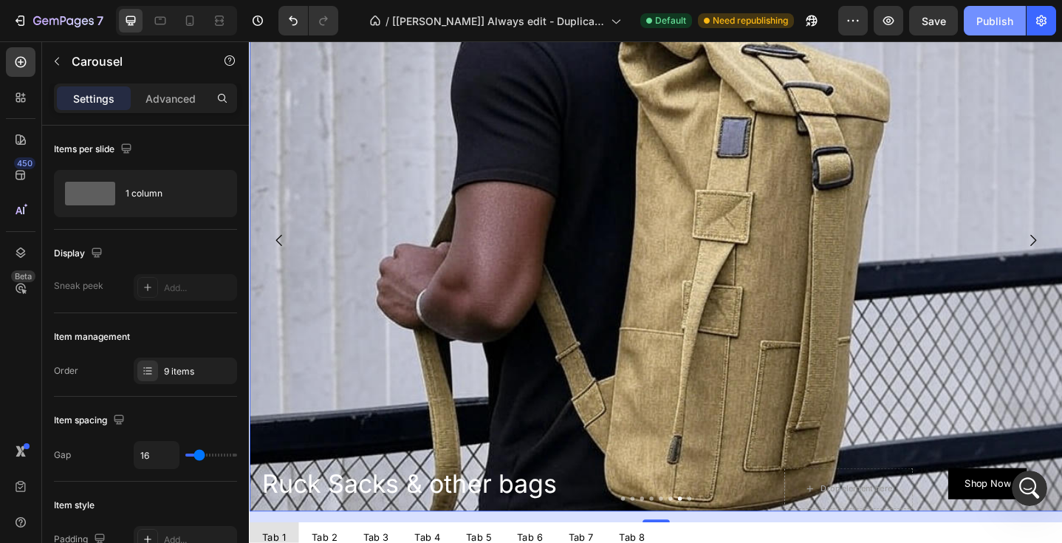
click at [986, 27] on div "Publish" at bounding box center [994, 21] width 37 height 16
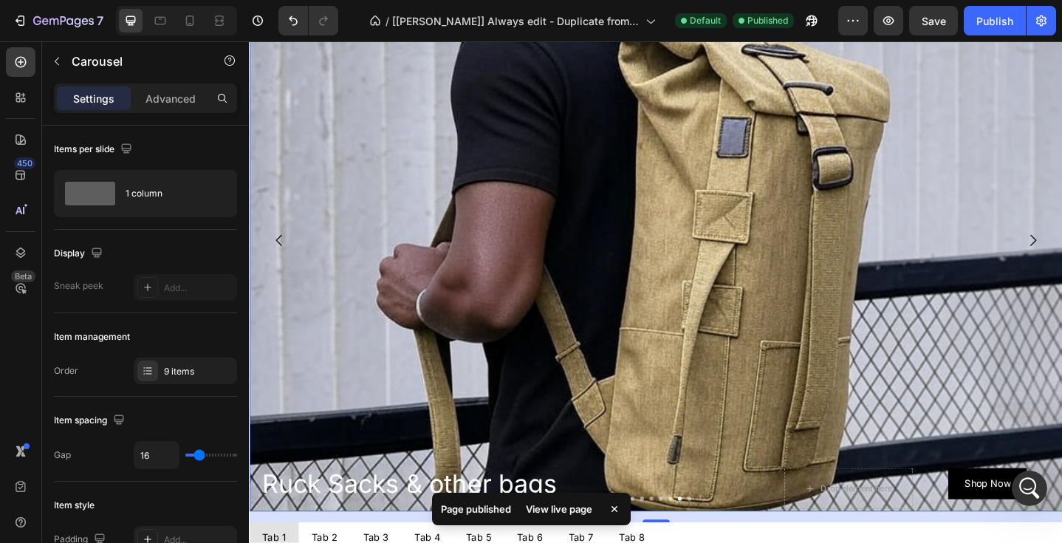
click at [560, 511] on div "View live page" at bounding box center [559, 508] width 84 height 21
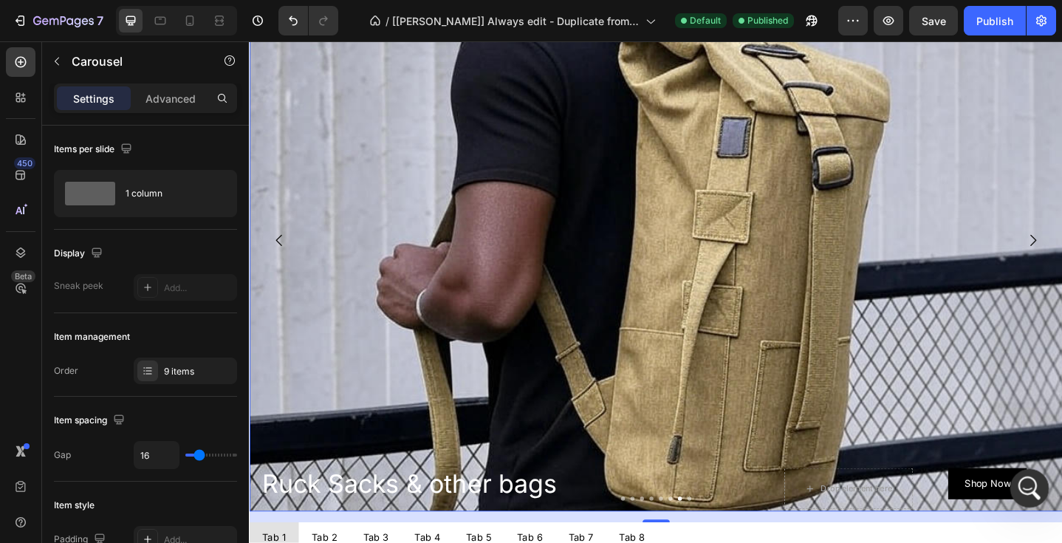
click at [1022, 480] on icon "Open Intercom Messenger" at bounding box center [1027, 486] width 24 height 24
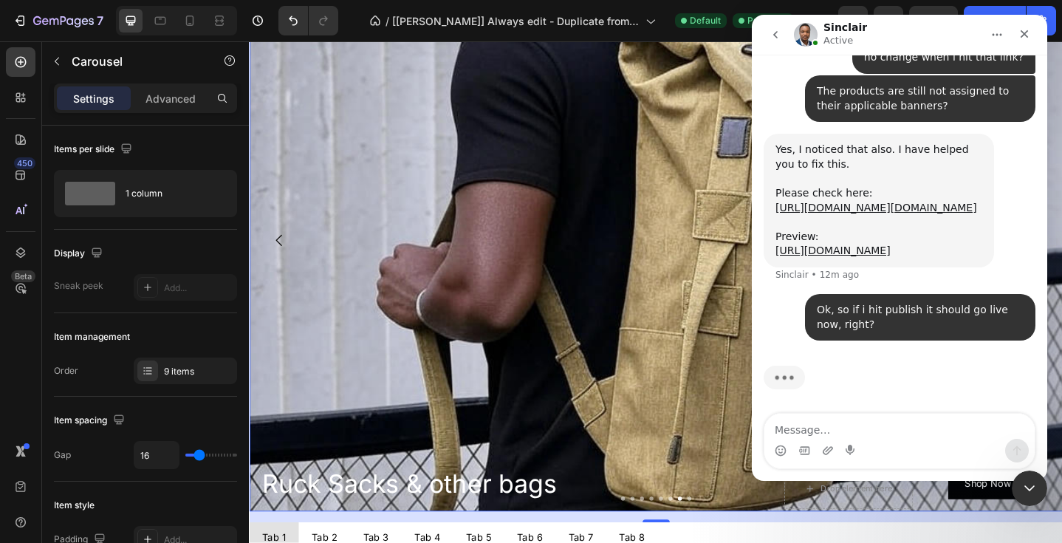
click at [786, 431] on textarea "Message…" at bounding box center [899, 425] width 270 height 25
type textarea "thank you [PERSON_NAME]"
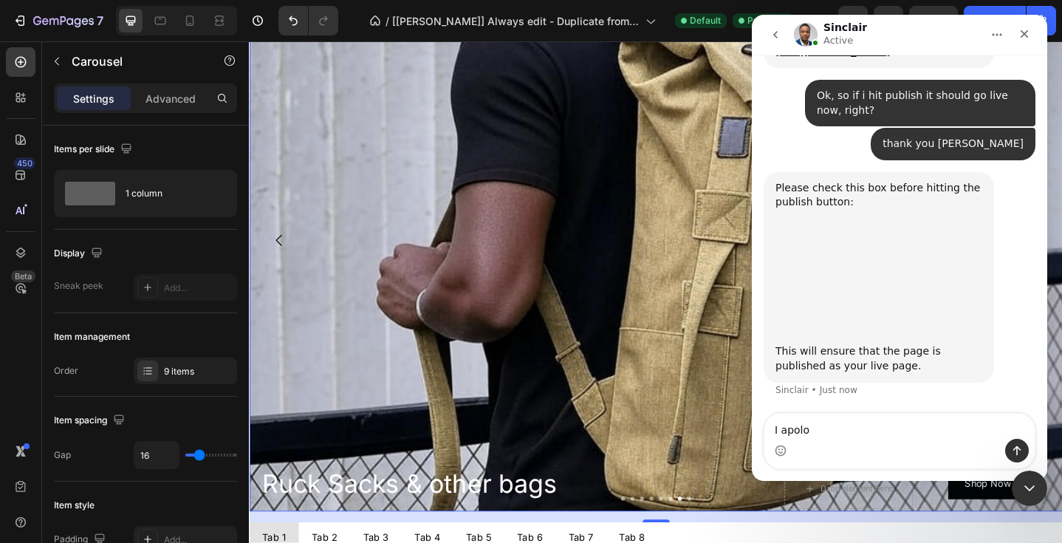
scroll to position [12691, 0]
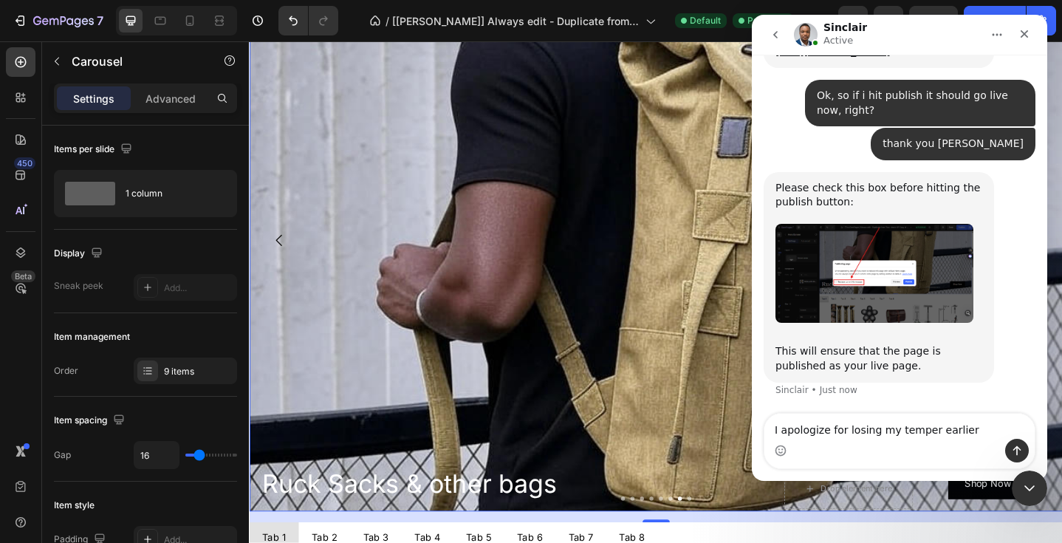
type textarea "I apologize for losing my temper earlier."
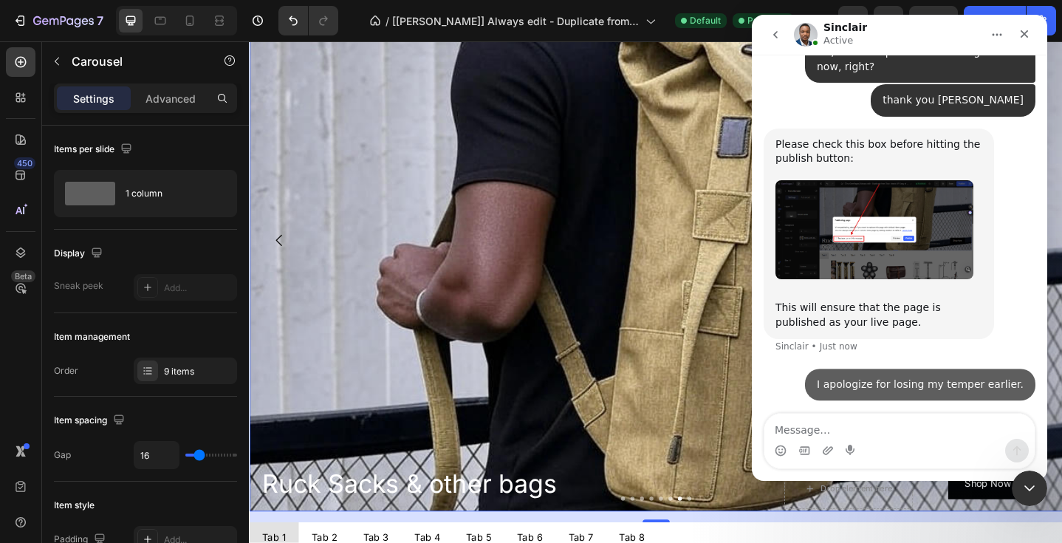
scroll to position [12736, 0]
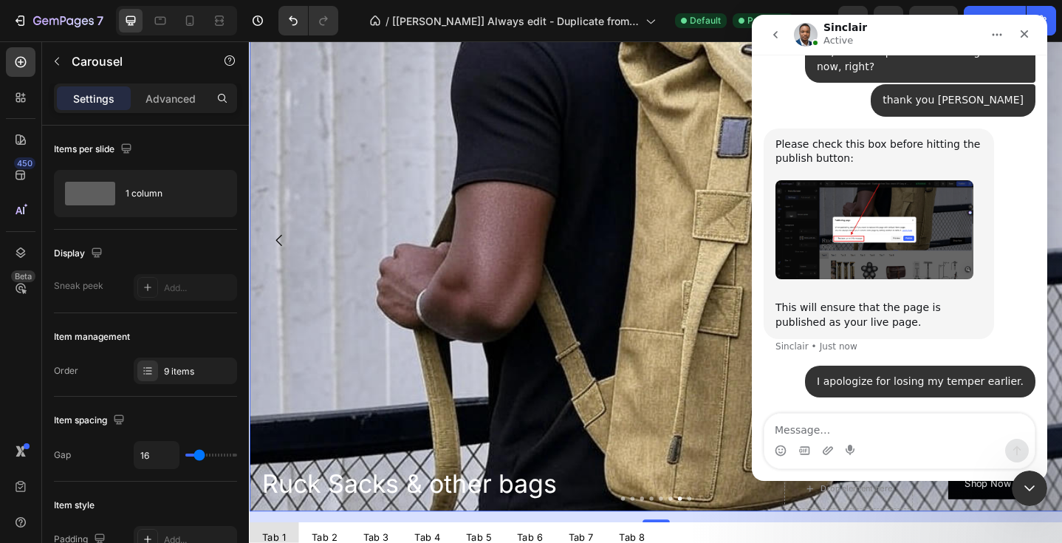
click at [791, 427] on textarea "Message…" at bounding box center [899, 425] width 270 height 25
type textarea "i have already published it"
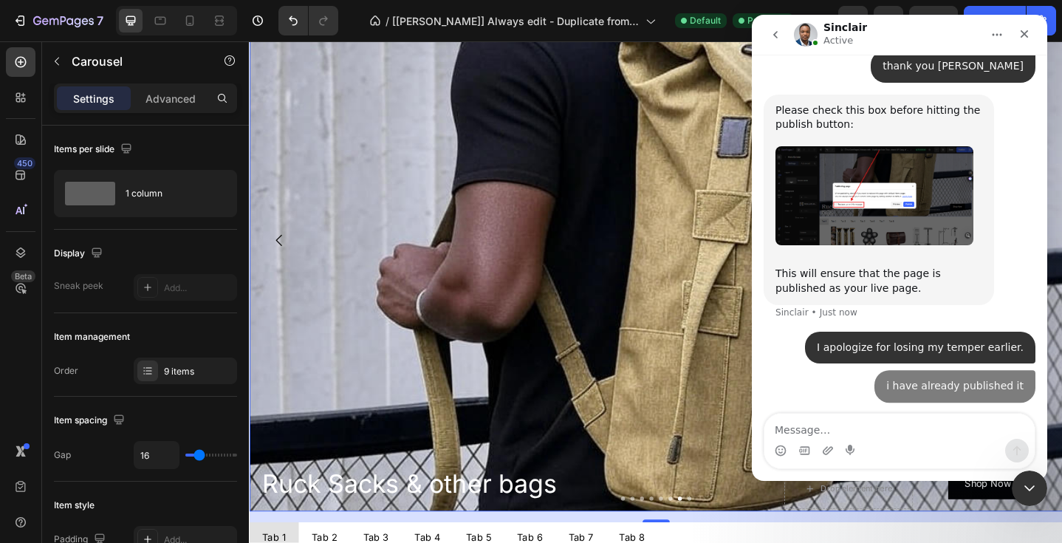
scroll to position [12769, 0]
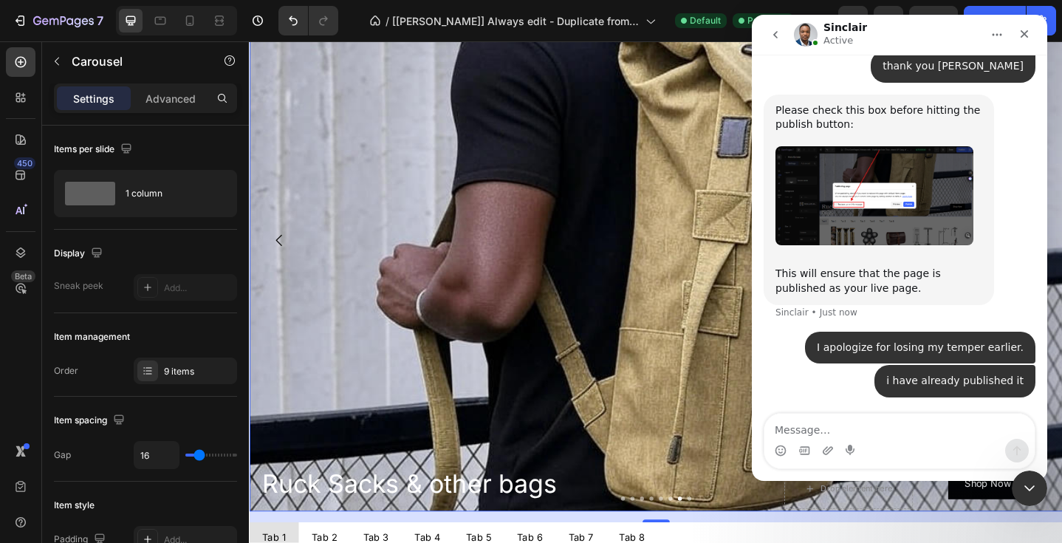
click at [862, 205] on img "Sinclair says…" at bounding box center [874, 195] width 198 height 98
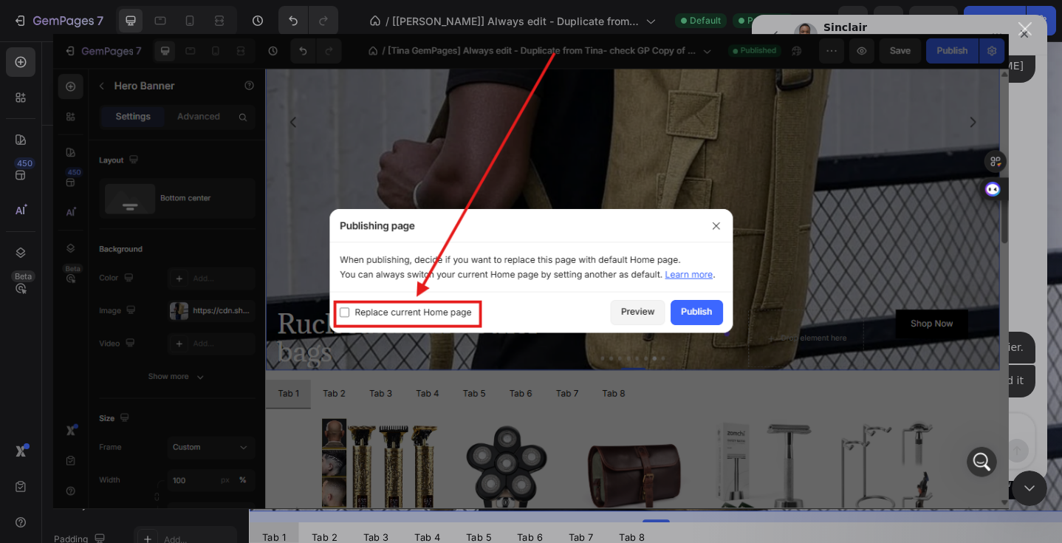
click at [817, 194] on img "Close" at bounding box center [530, 271] width 955 height 475
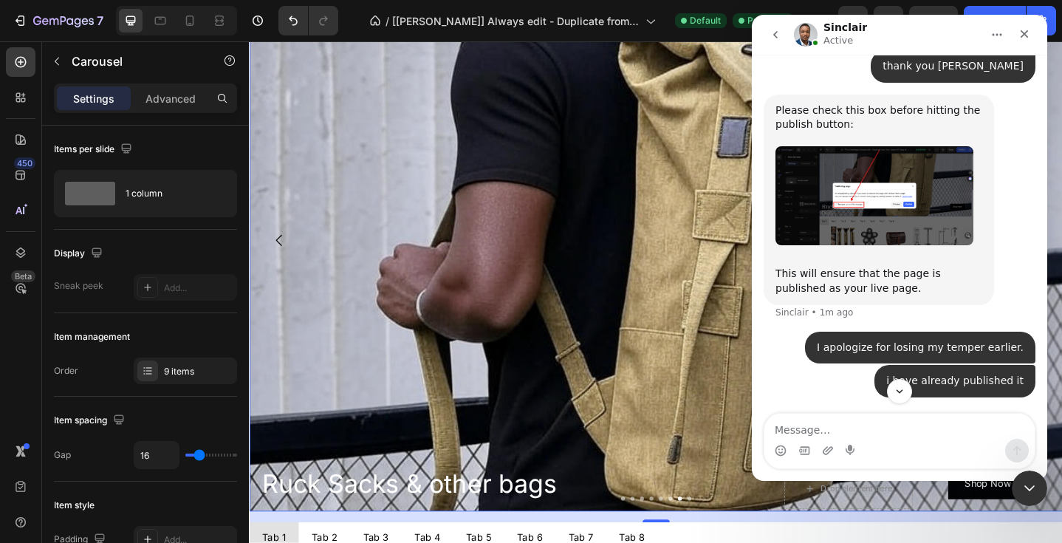
scroll to position [12769, 0]
click at [744, 393] on div "Background Image" at bounding box center [692, 396] width 886 height 886
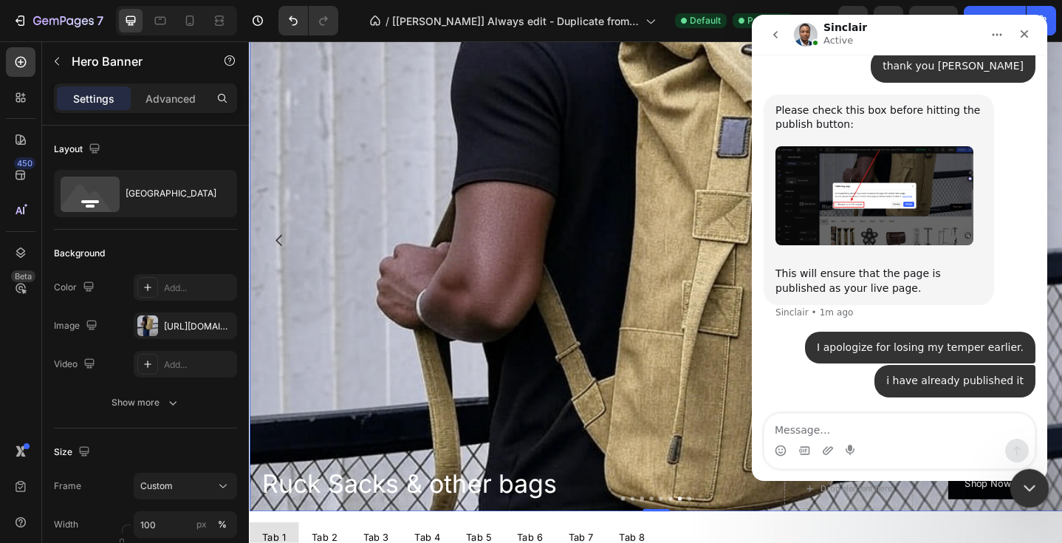
click at [1028, 481] on icon "Close Intercom Messenger" at bounding box center [1027, 486] width 18 height 18
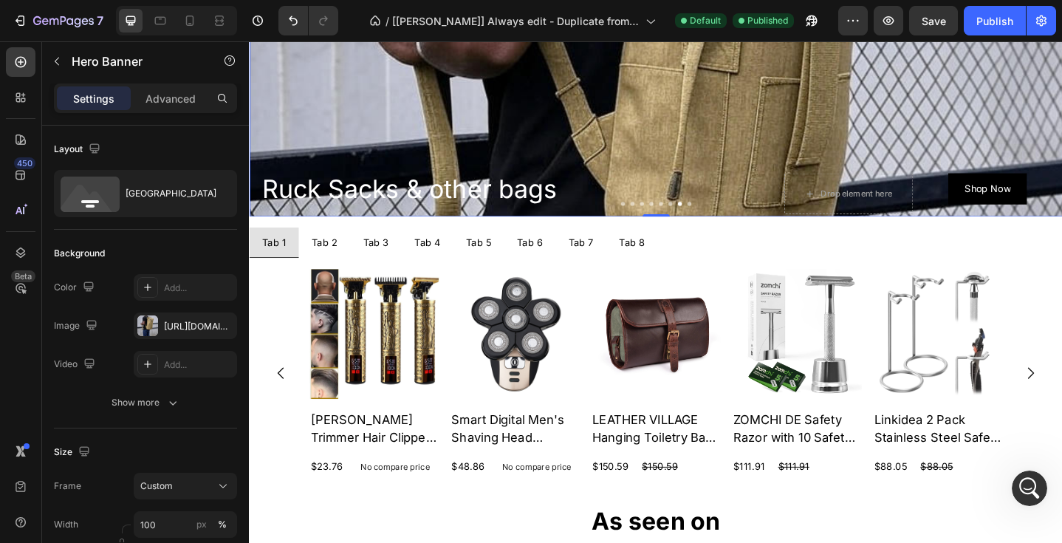
scroll to position [945, 0]
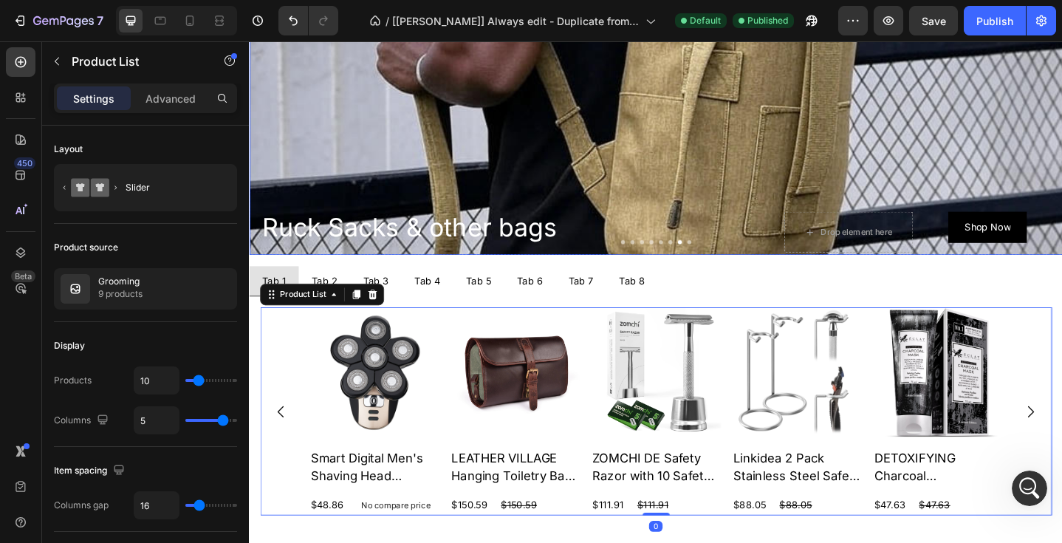
scroll to position [878, 0]
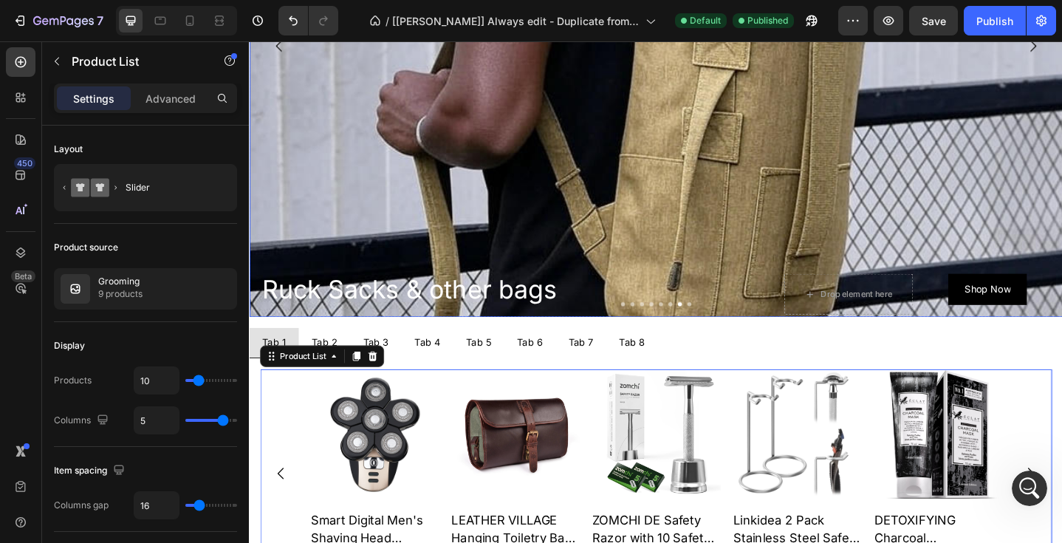
click at [263, 183] on div "Background Image" at bounding box center [692, 207] width 886 height 886
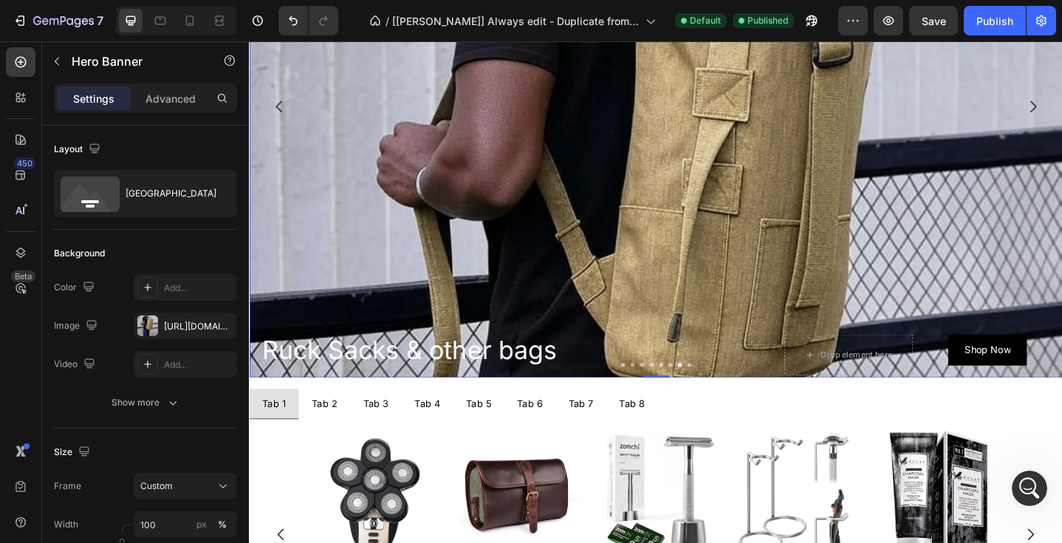
scroll to position [764, 0]
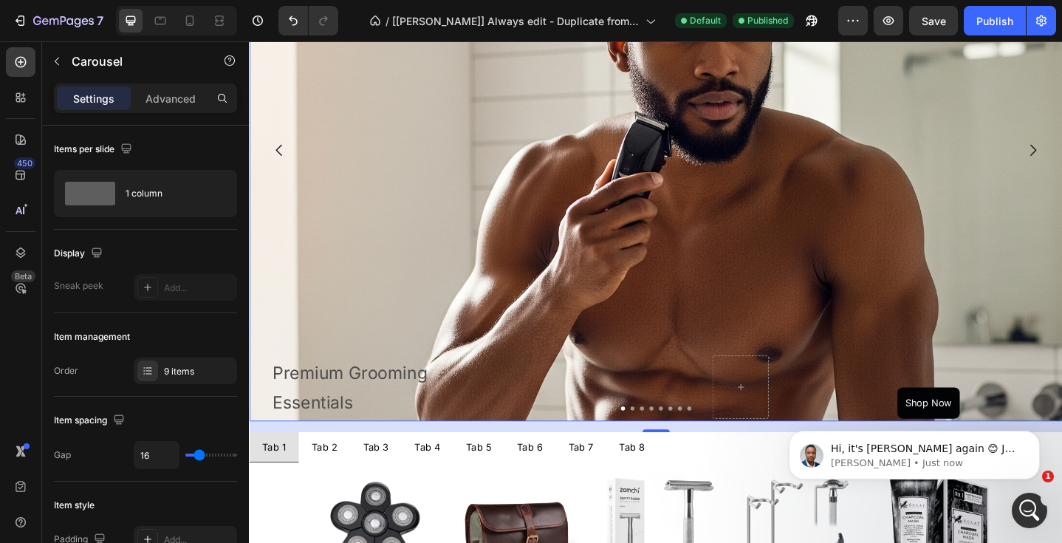
scroll to position [13589, 0]
click at [1031, 512] on icon "Open Intercom Messenger" at bounding box center [1029, 510] width 24 height 24
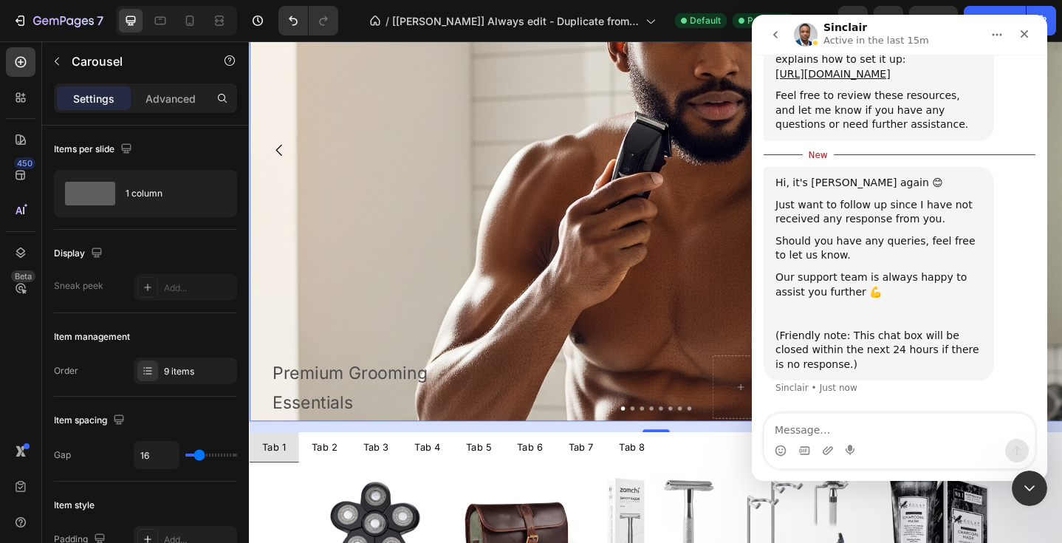
scroll to position [13614, 0]
click at [780, 429] on textarea "Message…" at bounding box center [899, 425] width 270 height 25
click at [853, 432] on textarea "Thanks or now Cinclair" at bounding box center [899, 425] width 270 height 25
click at [889, 433] on textarea "Thanks or now [PERSON_NAME]" at bounding box center [899, 425] width 270 height 25
type textarea "Thanks or now [PERSON_NAME]"
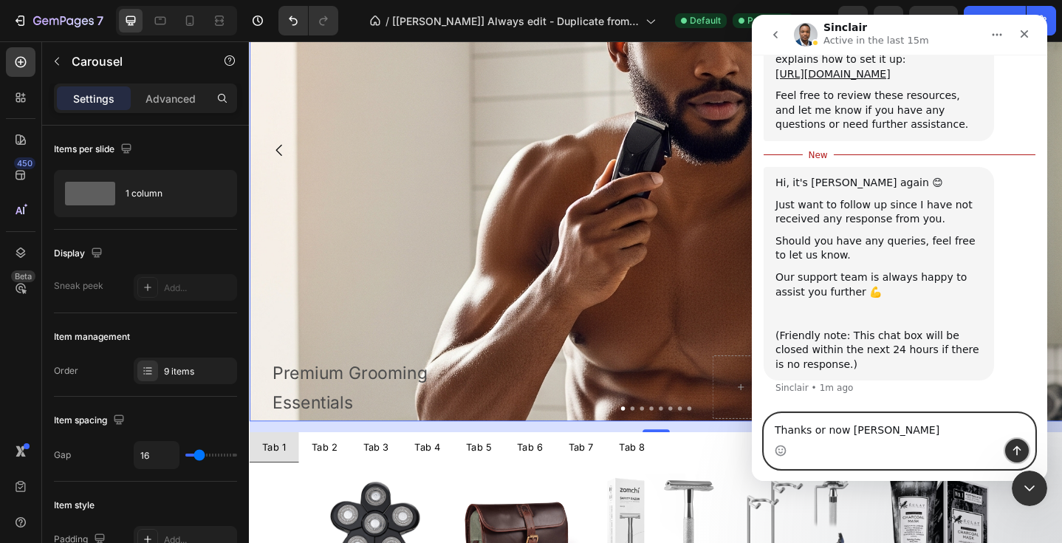
click at [1020, 453] on icon "Send a message…" at bounding box center [1017, 450] width 12 height 12
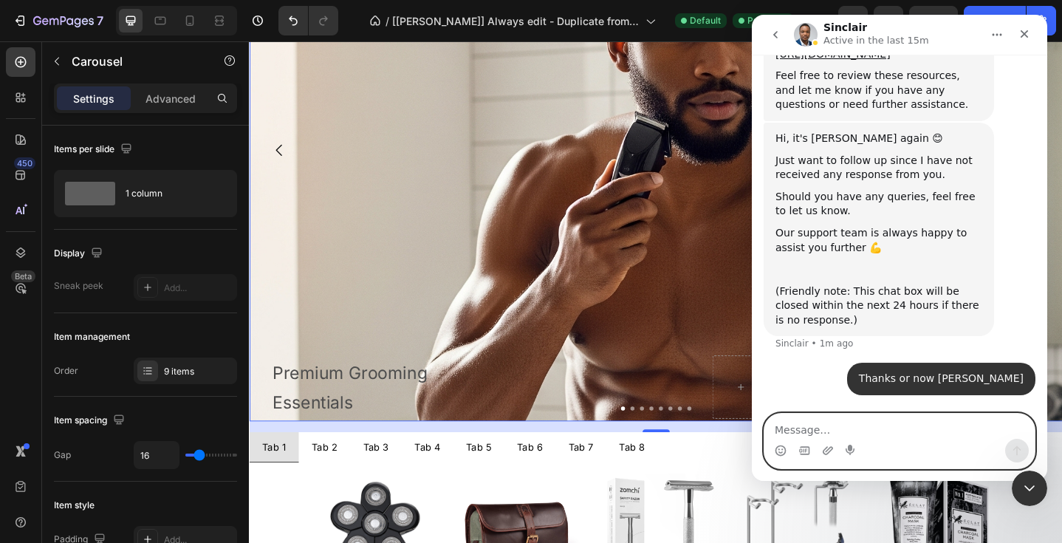
scroll to position [13633, 0]
click at [783, 420] on textarea "Message…" at bounding box center [899, 425] width 270 height 25
type textarea "for now**"
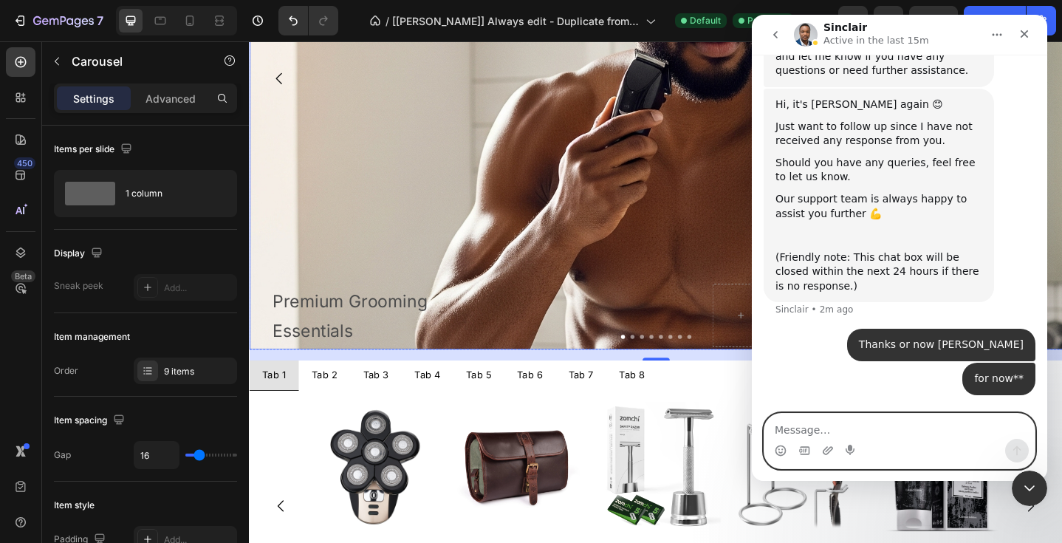
scroll to position [860, 0]
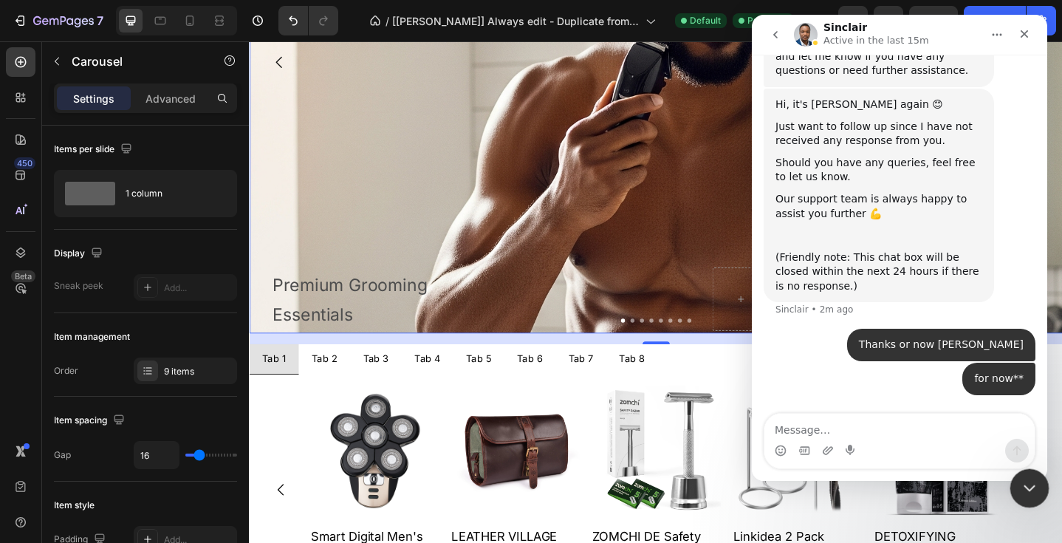
click at [1027, 474] on div "Close Intercom Messenger" at bounding box center [1026, 485] width 35 height 35
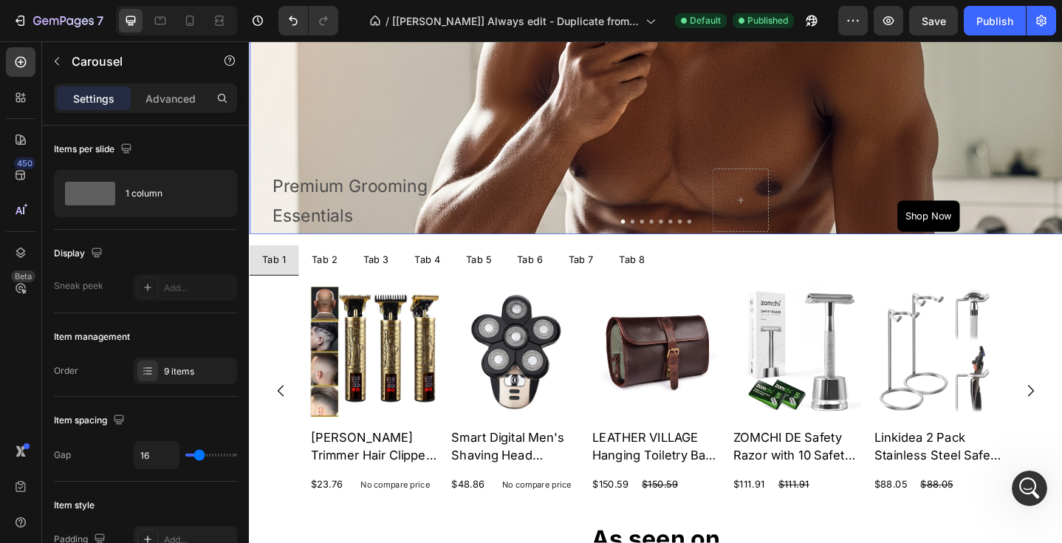
scroll to position [966, 0]
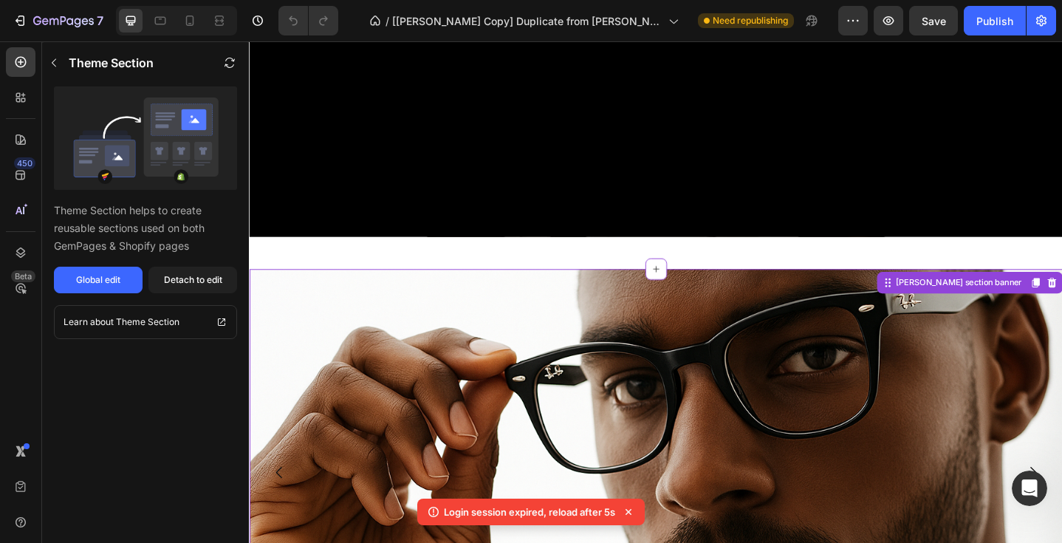
scroll to position [2, 0]
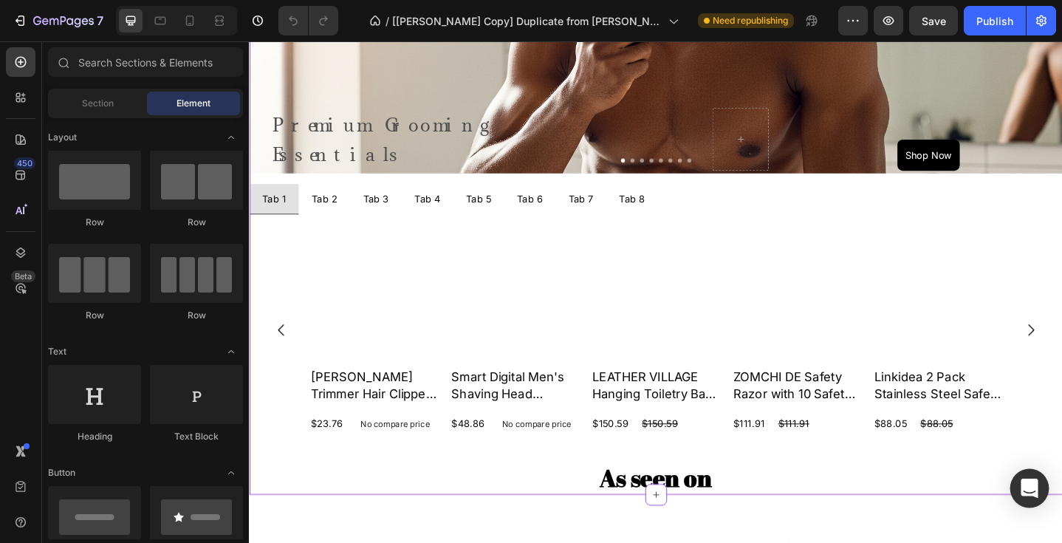
scroll to position [893, 0]
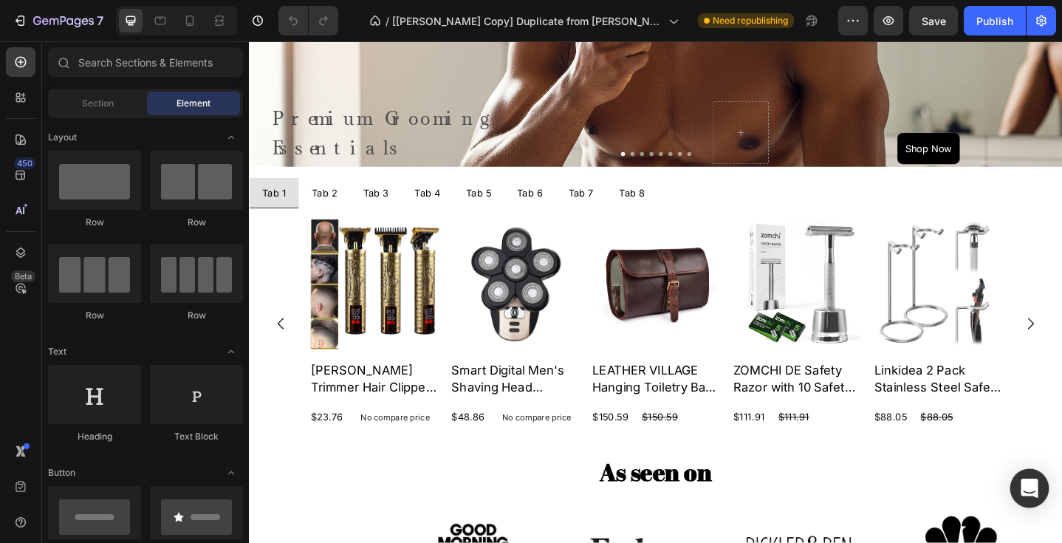
click at [1028, 481] on icon "Open Intercom Messenger" at bounding box center [1028, 487] width 17 height 19
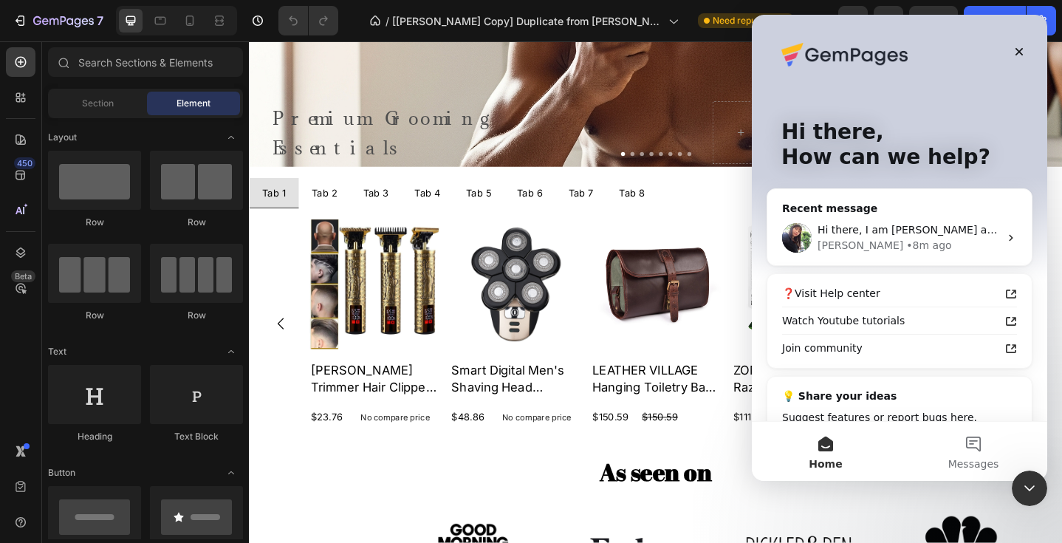
scroll to position [0, 0]
click at [907, 247] on div "[PERSON_NAME] • 8m ago" at bounding box center [908, 246] width 182 height 16
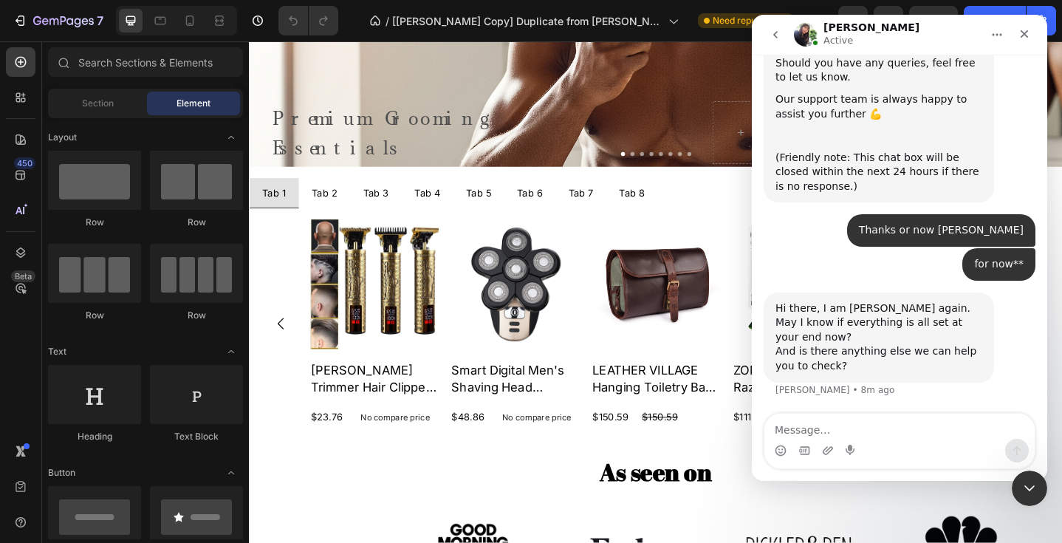
scroll to position [13754, 0]
click at [794, 428] on textarea "Message…" at bounding box center [899, 425] width 270 height 25
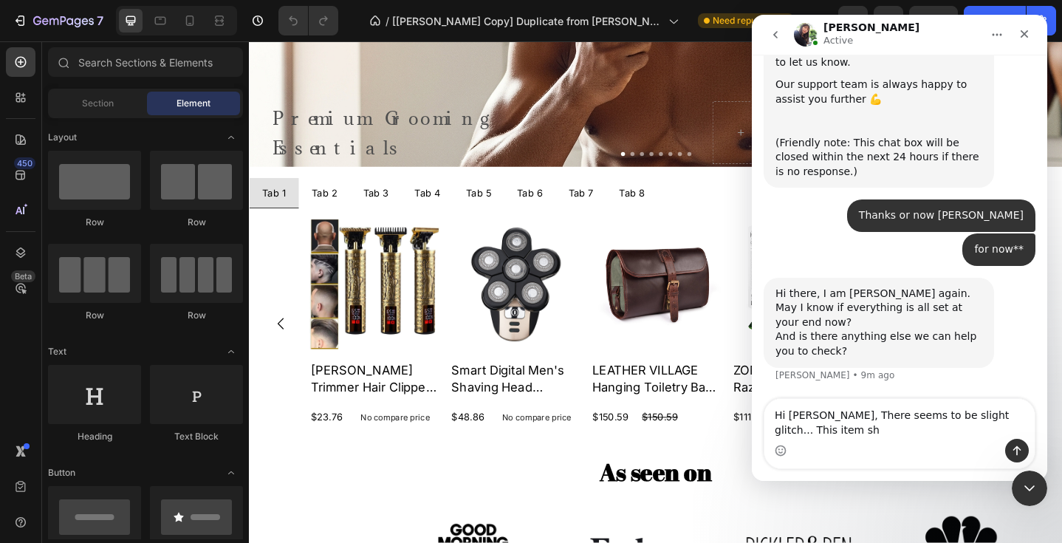
scroll to position [13769, 0]
click at [1014, 418] on textarea "Hi [PERSON_NAME], There seems to be slight glitch... This item show at the bott…" at bounding box center [899, 419] width 270 height 40
click at [797, 430] on textarea "Hi [PERSON_NAME], There seems to be slight glitch... This items show at the bot…" at bounding box center [899, 419] width 270 height 40
click at [921, 430] on textarea "Hi [PERSON_NAME], There seems to be slight glitch... This items shown at the bo…" at bounding box center [899, 419] width 270 height 40
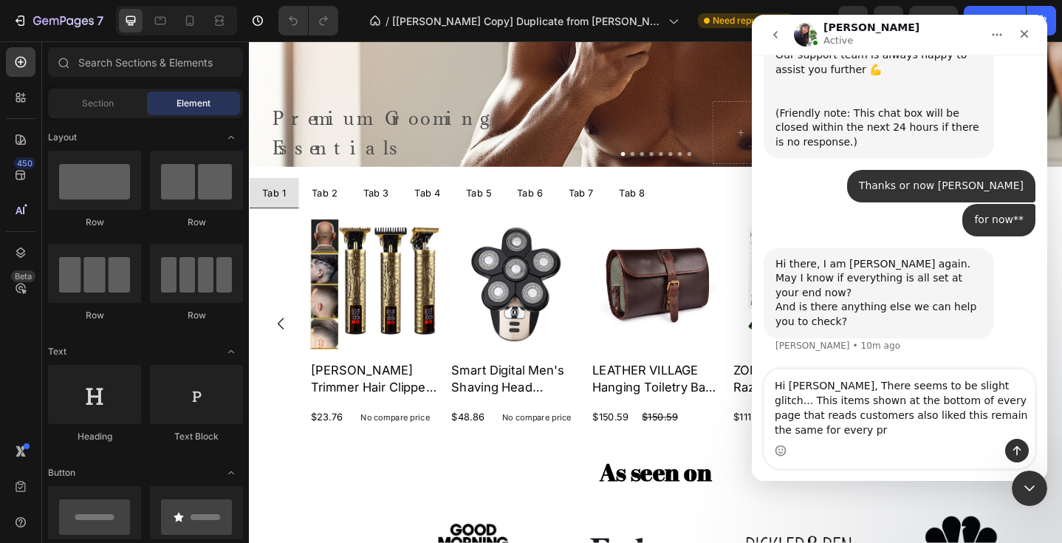
scroll to position [13798, 0]
drag, startPoint x: 775, startPoint y: 417, endPoint x: 871, endPoint y: 415, distance: 96.0
click at [871, 415] on textarea "Hi [PERSON_NAME], There seems to be slight glitch... This items shown at the bo…" at bounding box center [899, 403] width 270 height 69
click at [870, 426] on textarea "Hi [PERSON_NAME], There seems to be slight glitch... This items shown at the bo…" at bounding box center [899, 403] width 270 height 69
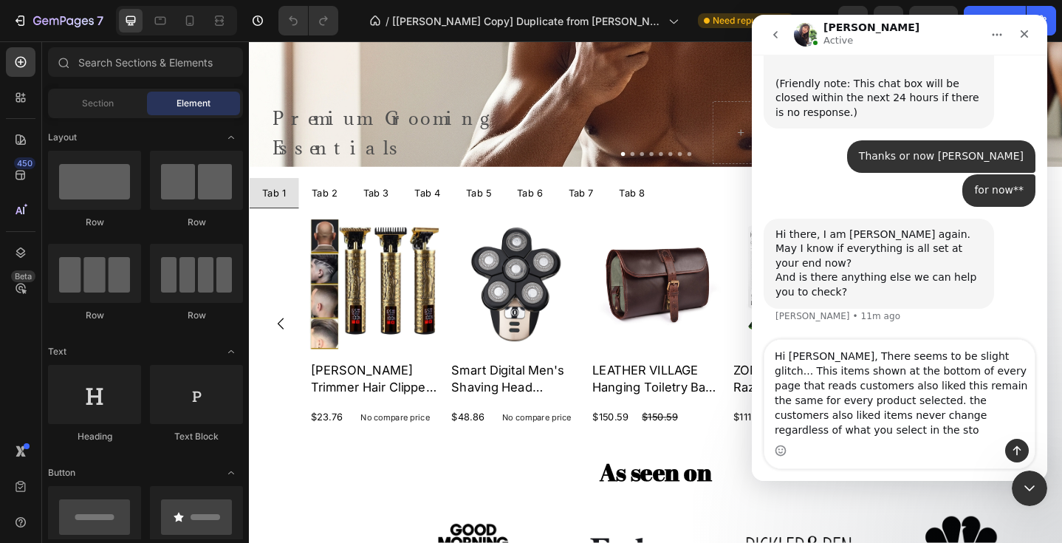
scroll to position [13828, 0]
drag, startPoint x: 860, startPoint y: 400, endPoint x: 972, endPoint y: 353, distance: 121.1
click at [972, 353] on textarea "Hi [PERSON_NAME], There seems to be slight glitch... This items shown at the bo…" at bounding box center [899, 389] width 270 height 99
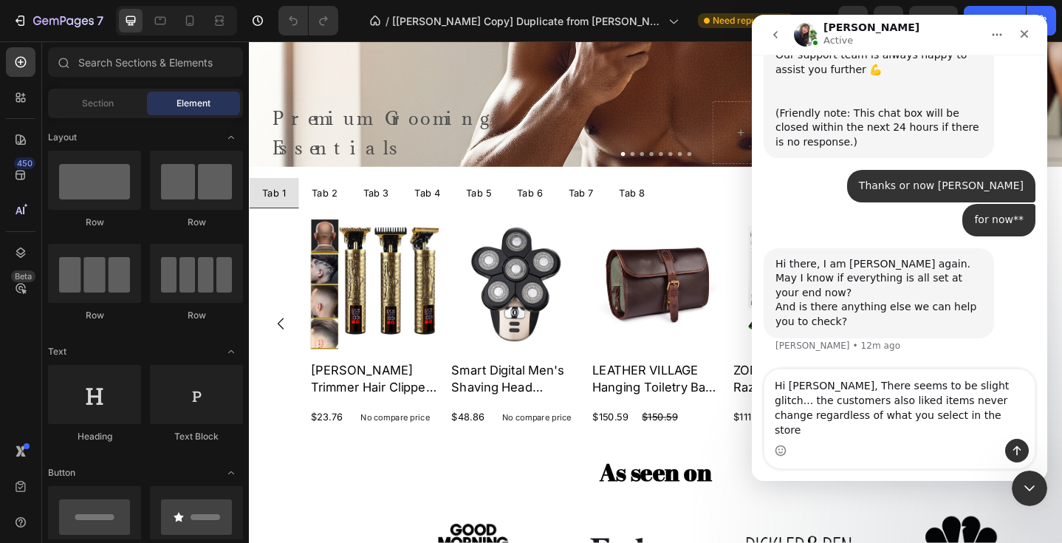
scroll to position [13783, 0]
click at [774, 414] on textarea "Hi [PERSON_NAME], There seems to be slight glitch... the customers also liked i…" at bounding box center [899, 403] width 270 height 69
click at [904, 415] on textarea "Hi [PERSON_NAME], There seems to be slight glitch... the "customers also liked …" at bounding box center [899, 403] width 270 height 69
click at [975, 415] on textarea "Hi [PERSON_NAME], There seems to be slight glitch... the "customers also liked …" at bounding box center [899, 403] width 270 height 69
click at [970, 432] on textarea "Hi [PERSON_NAME], There seems to be slight glitch... the "customers also liked …" at bounding box center [899, 403] width 270 height 69
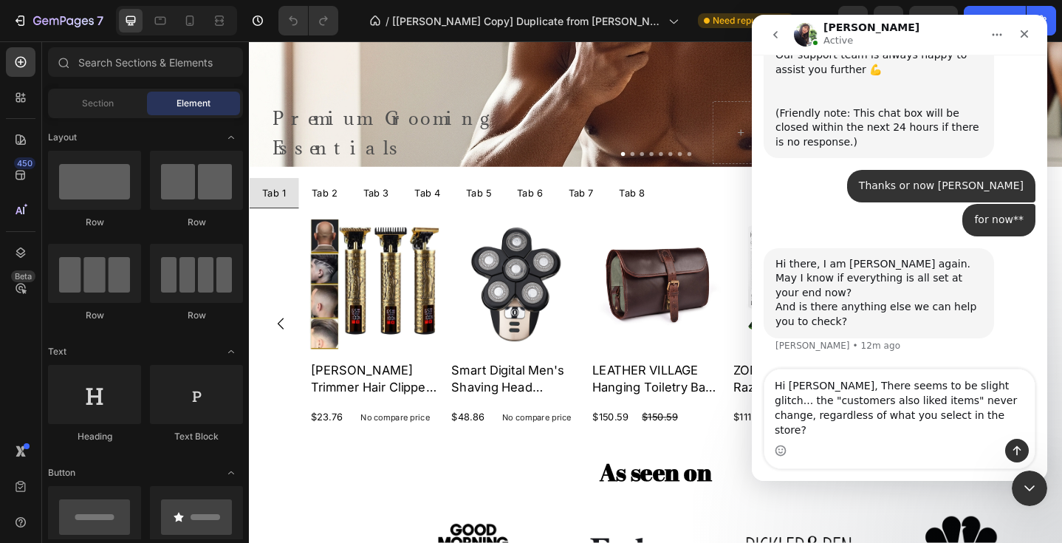
type textarea "Hi [PERSON_NAME], There seems to be slight glitch... the "customers also liked …"
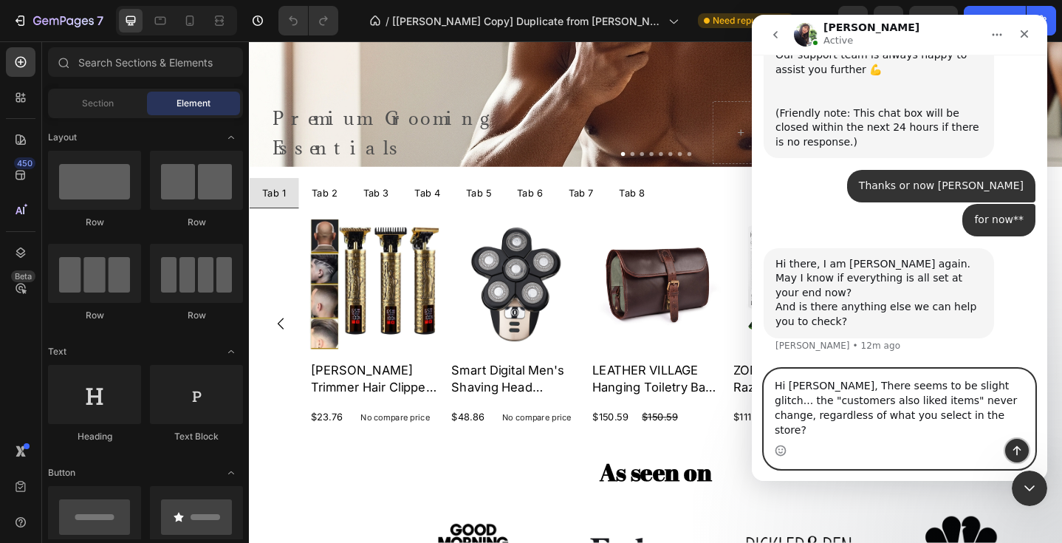
click at [1014, 442] on button "Send a message…" at bounding box center [1017, 451] width 24 height 24
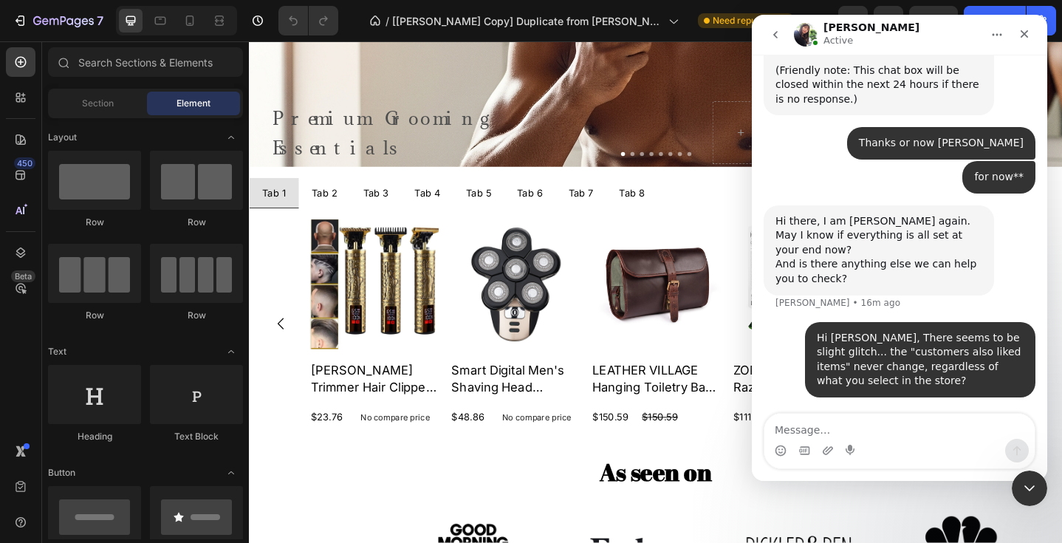
scroll to position [13842, 0]
